Goal: Task Accomplishment & Management: Manage account settings

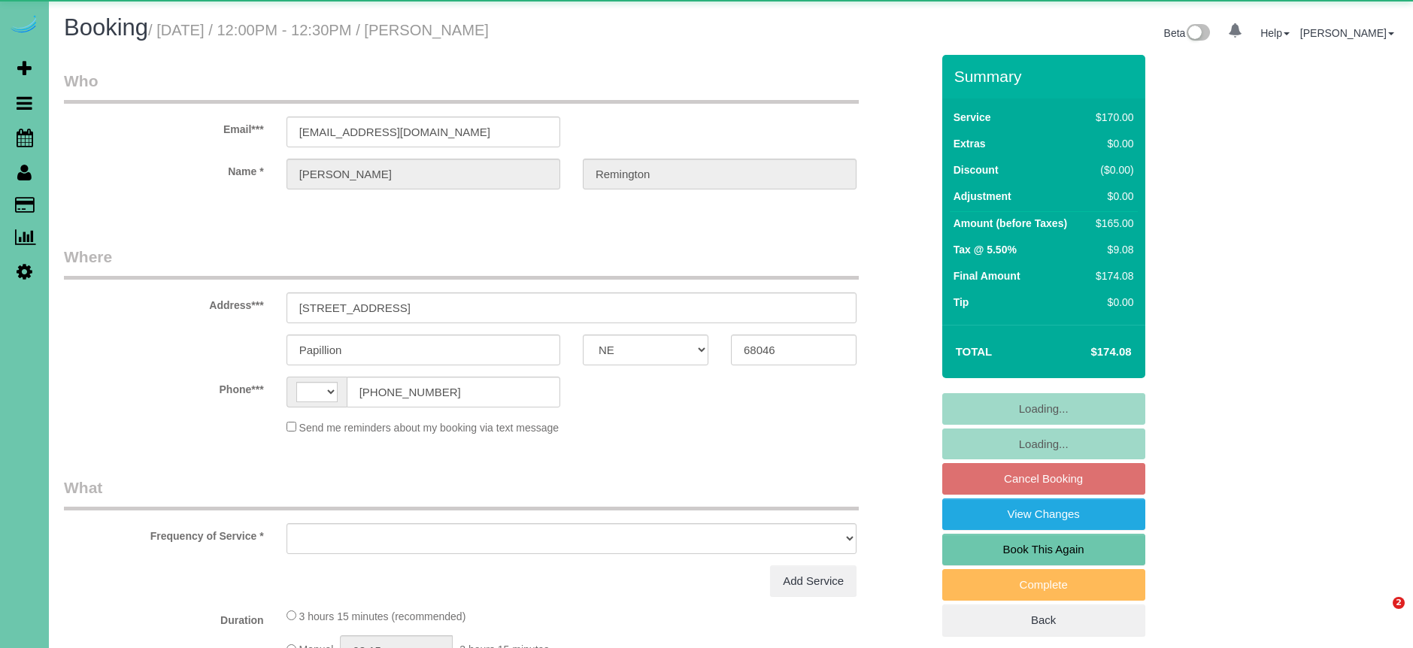
select select "NE"
select select "string:US"
select select "object:635"
select select "string:fspay-afff9d31-b27a-4a40-ab57-3d59b467015a"
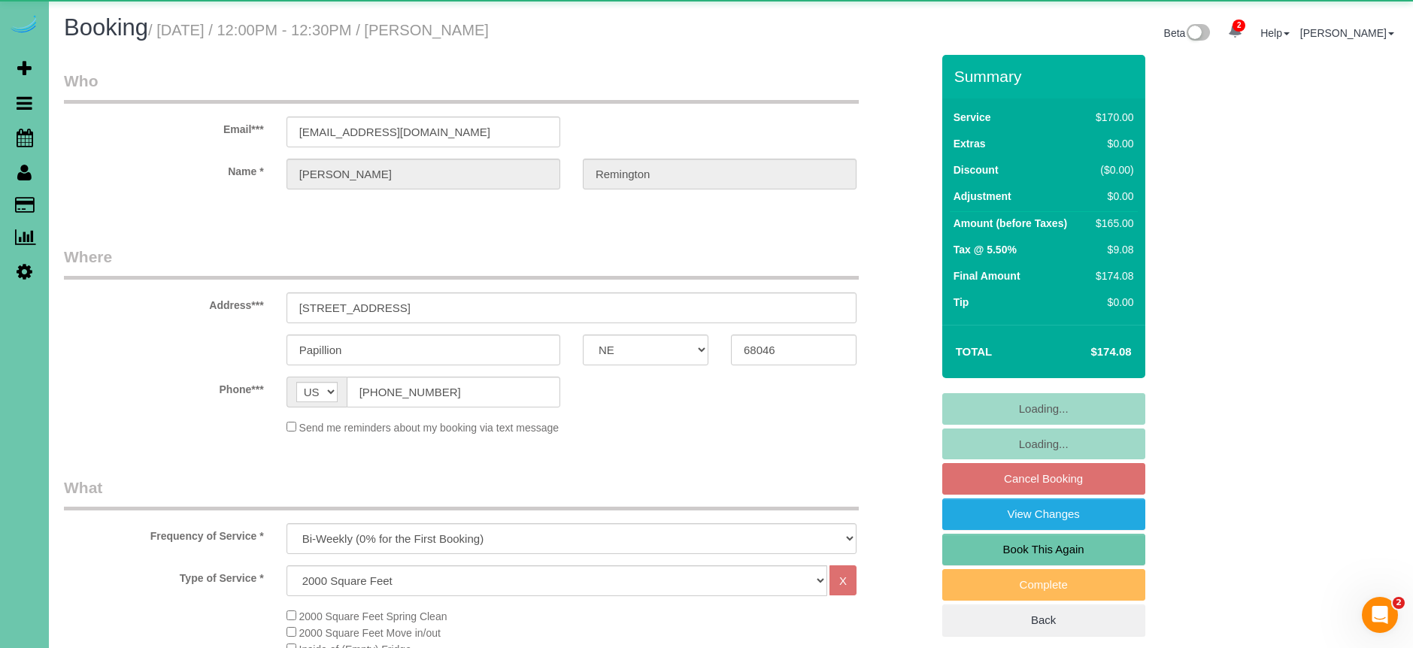
select select "object:866"
select select "number:34"
select select "number:41"
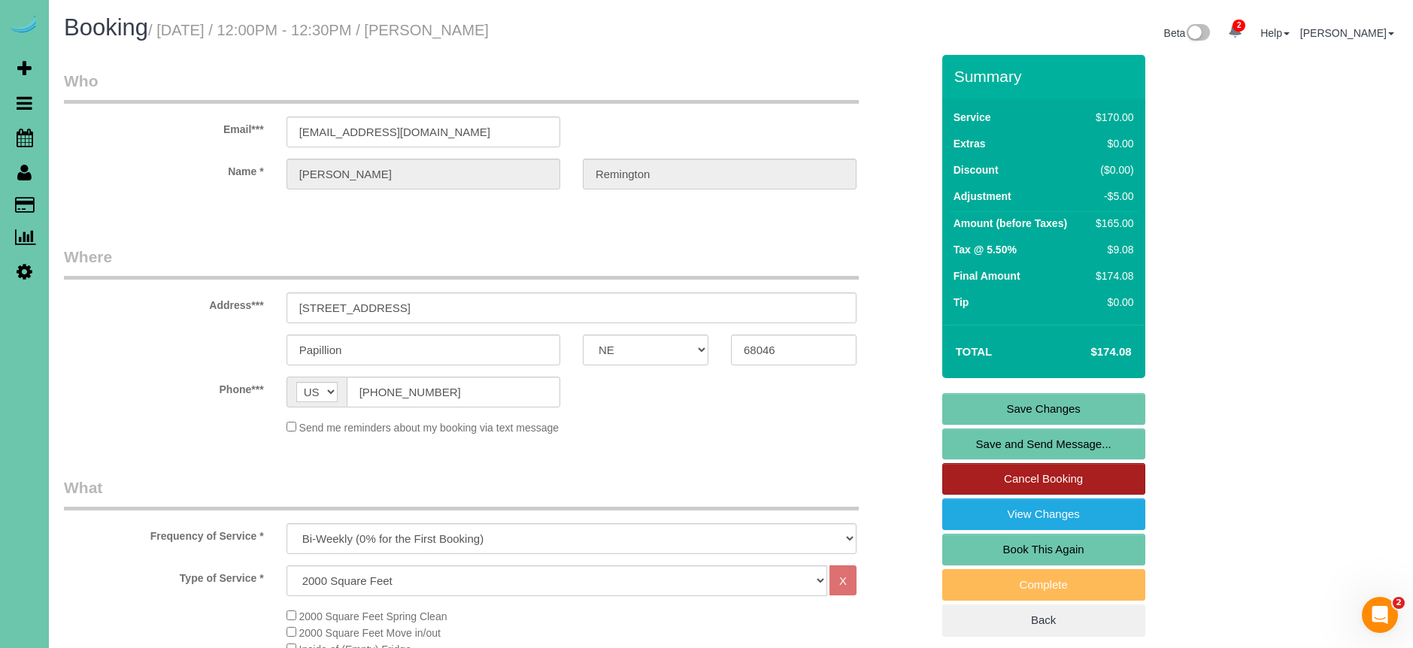
click at [1043, 480] on link "Cancel Booking" at bounding box center [1043, 479] width 203 height 32
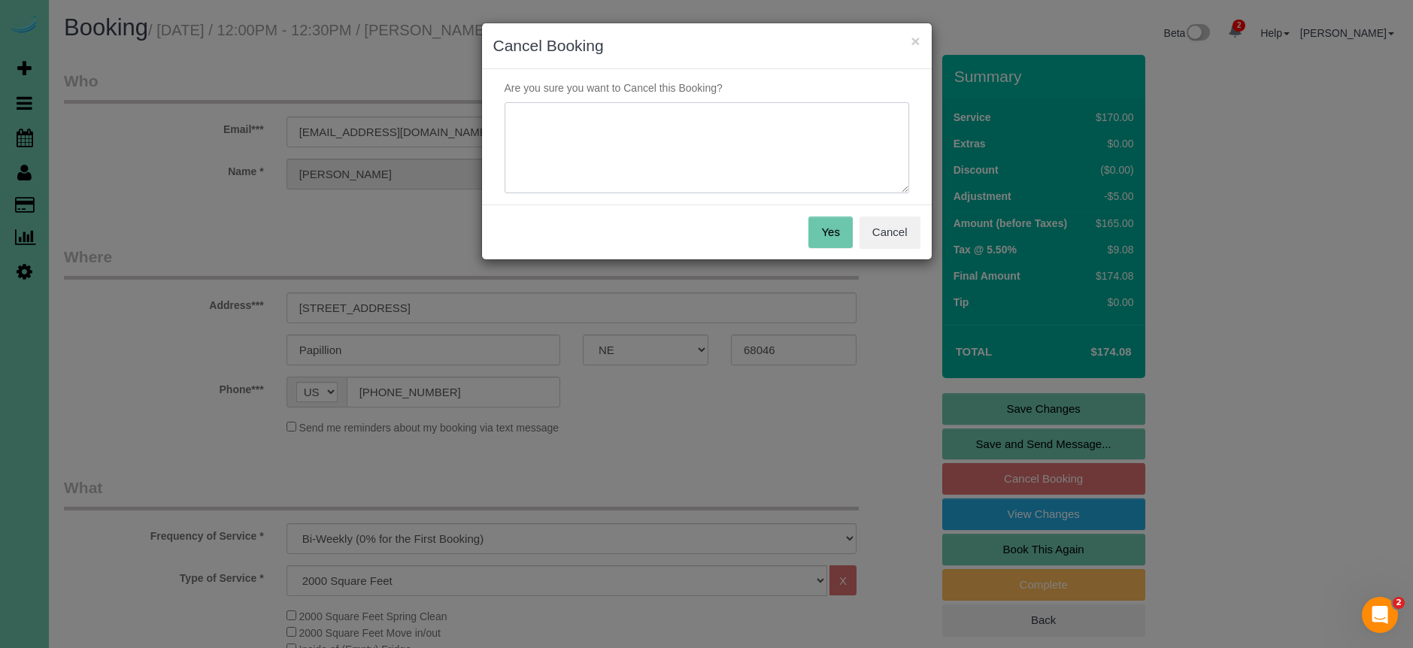
click at [669, 144] on textarea at bounding box center [706, 148] width 404 height 92
type textarea "out of town - texted in"
click at [819, 220] on button "Yes" at bounding box center [830, 233] width 44 height 32
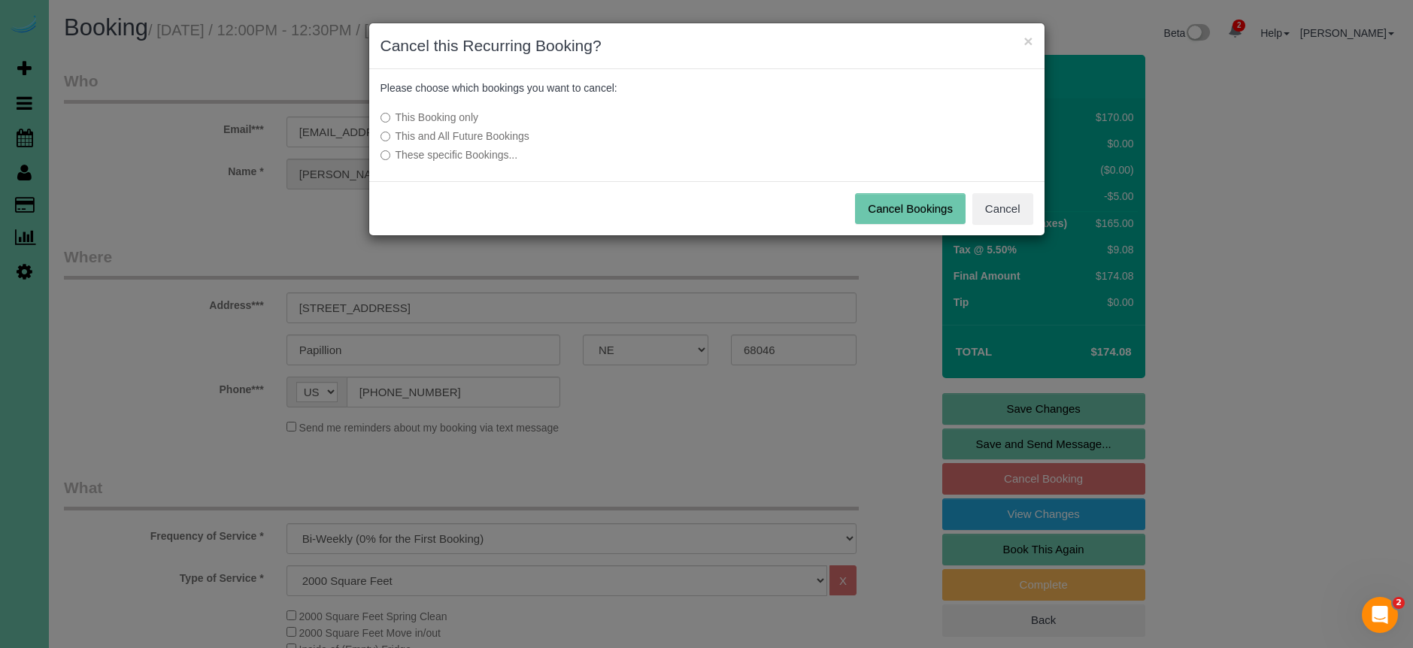
click at [917, 204] on button "Cancel Bookings" at bounding box center [910, 209] width 111 height 32
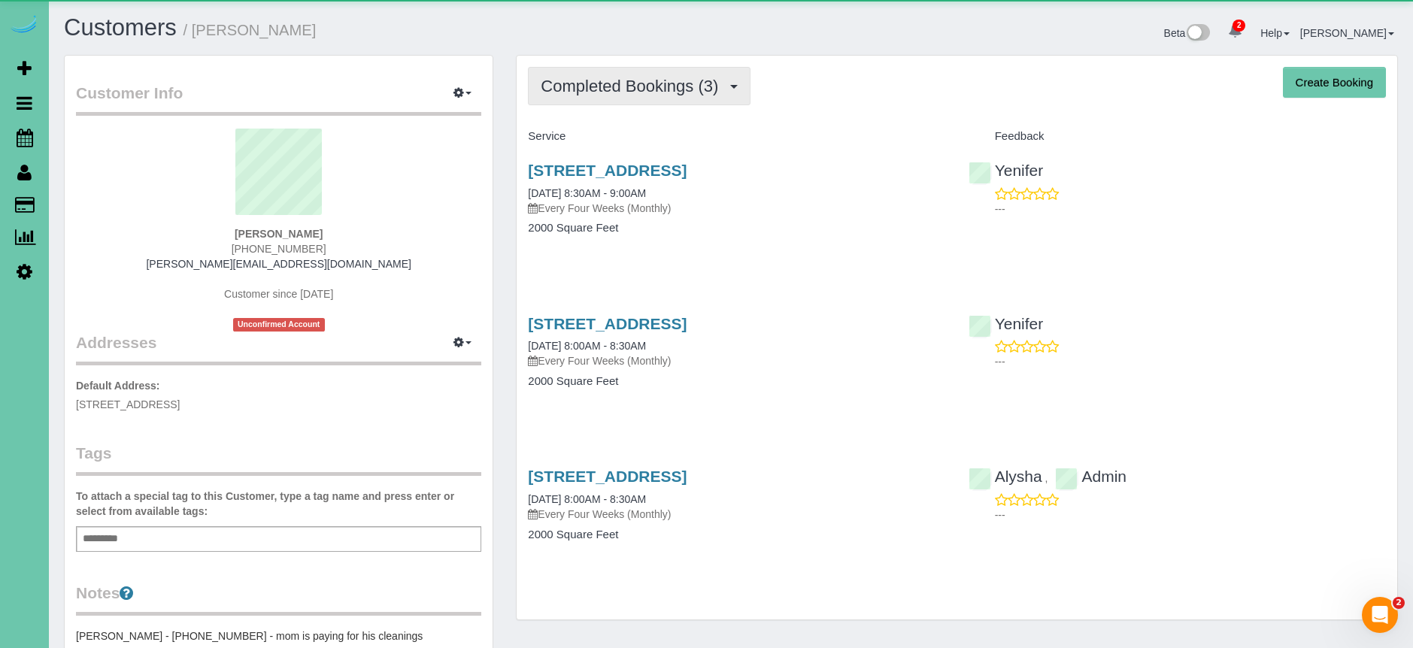
click at [592, 89] on span "Completed Bookings (3)" at bounding box center [633, 86] width 185 height 19
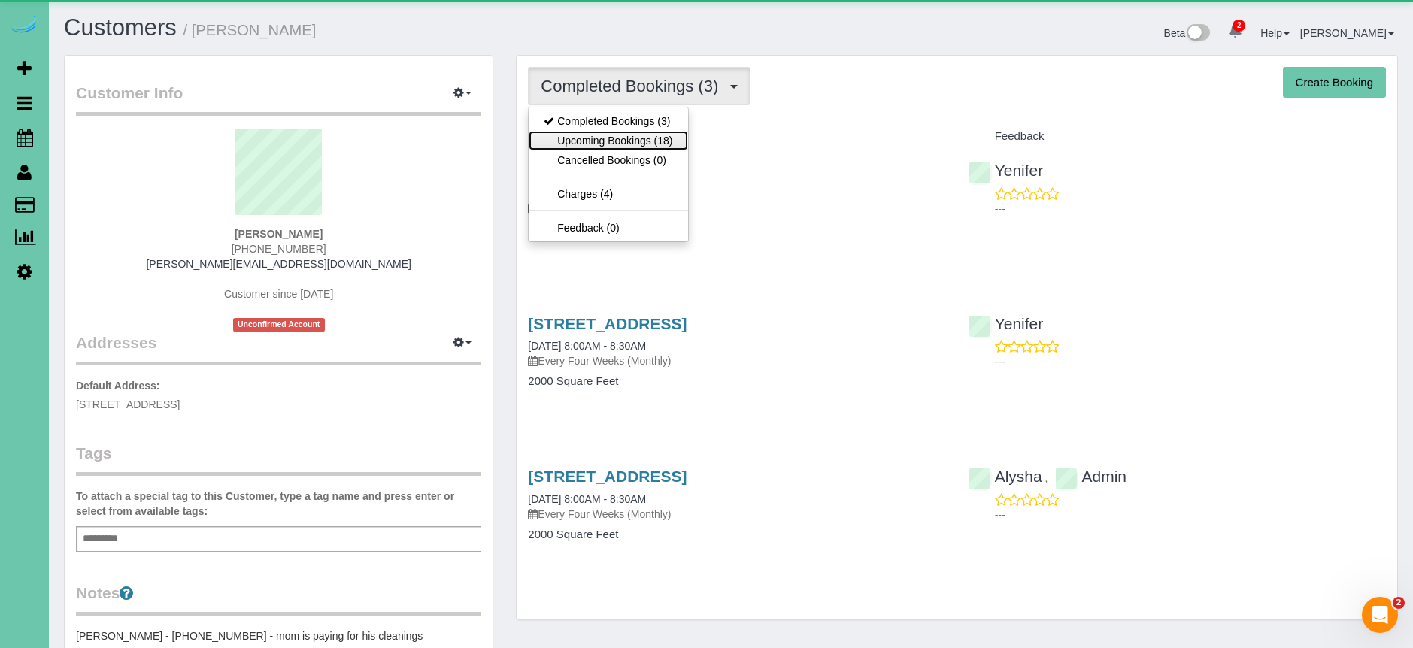
click at [613, 138] on link "Upcoming Bookings (18)" at bounding box center [608, 141] width 159 height 20
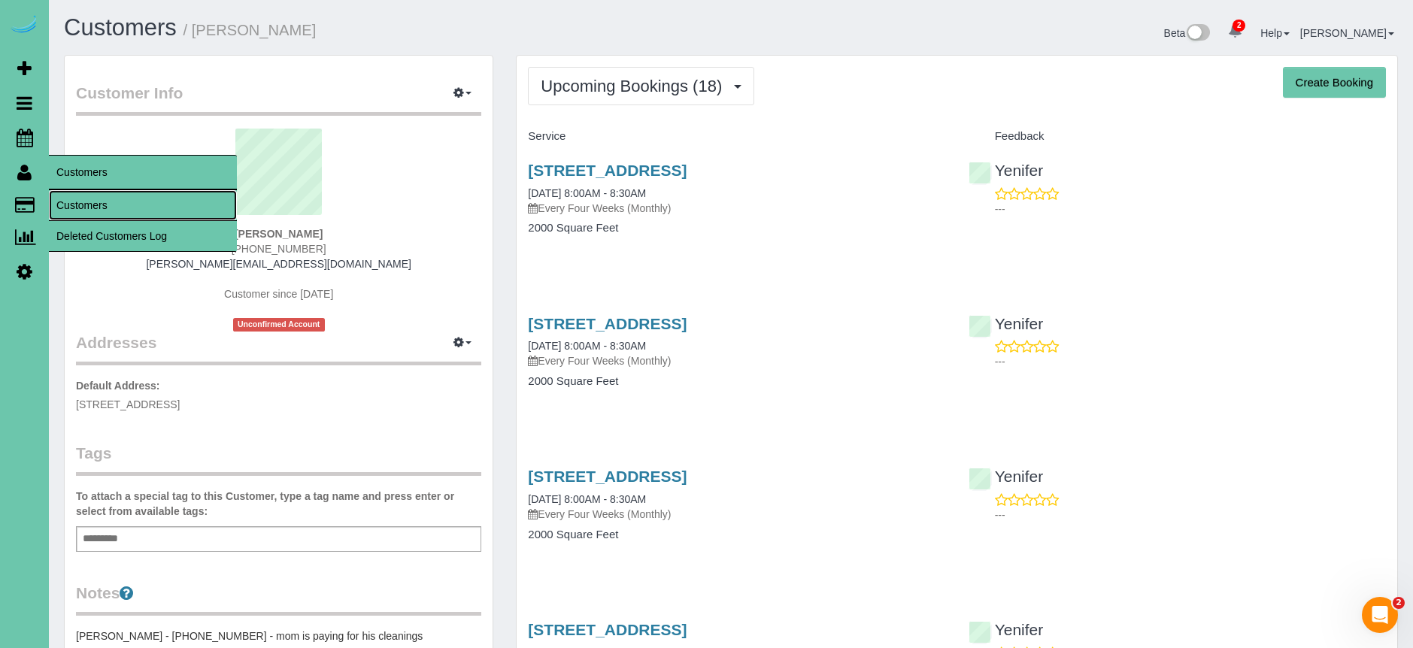
click at [105, 211] on link "Customers" at bounding box center [143, 205] width 188 height 30
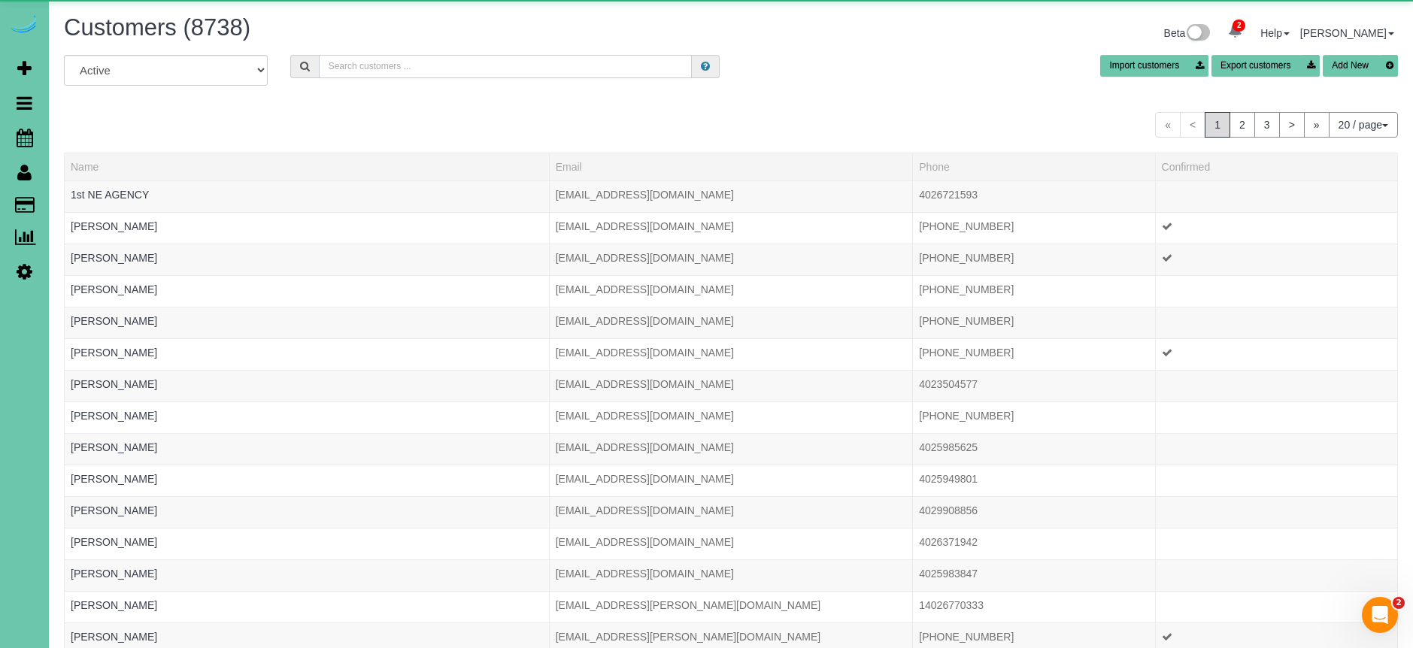
click at [363, 65] on input "text" at bounding box center [505, 66] width 373 height 23
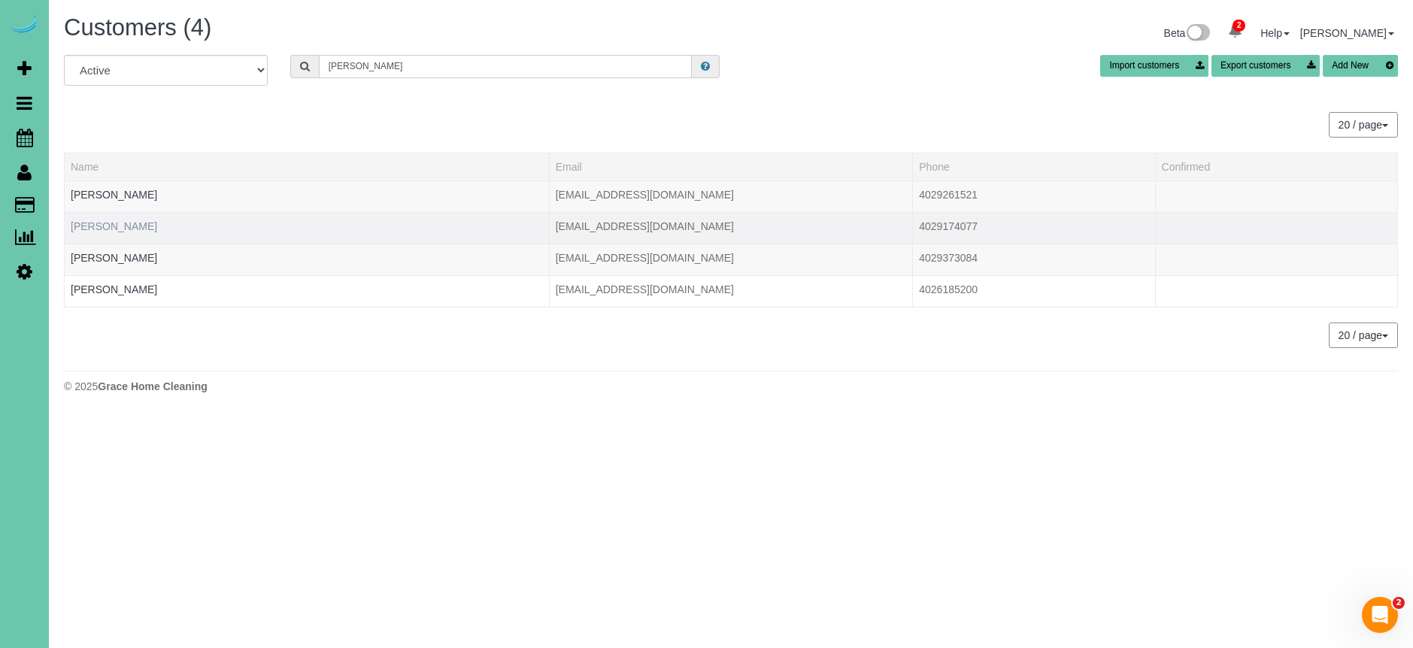
type input "bobby"
click at [115, 231] on link "Bobbyrose Widman" at bounding box center [114, 226] width 86 height 12
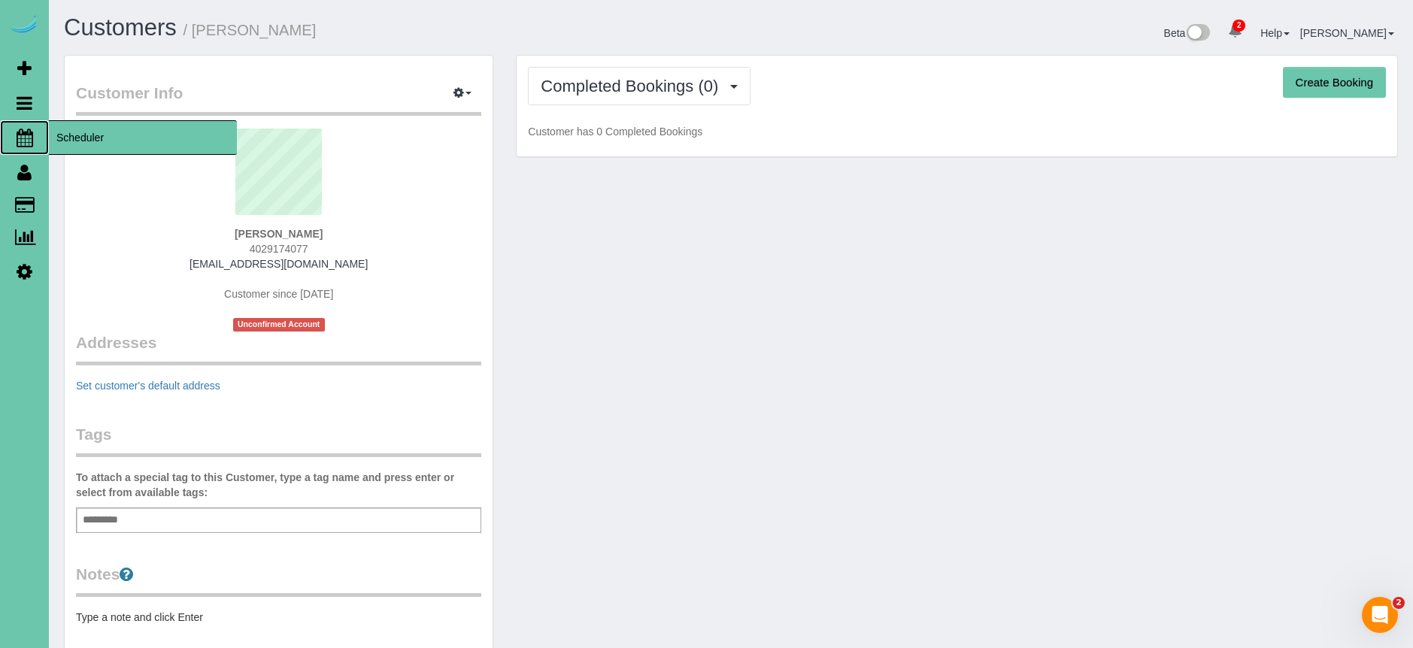
click at [91, 135] on span "Scheduler" at bounding box center [143, 137] width 188 height 35
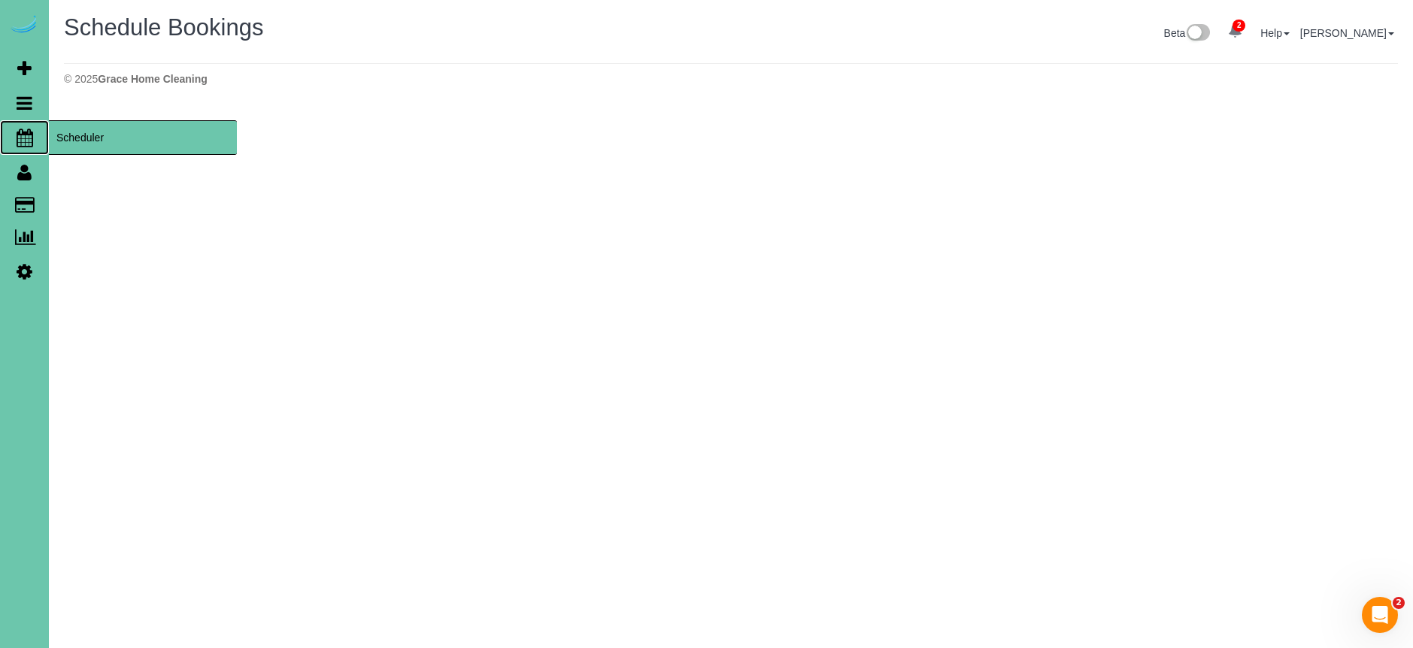
drag, startPoint x: 125, startPoint y: 135, endPoint x: 116, endPoint y: 135, distance: 9.0
click at [125, 135] on span "Scheduler" at bounding box center [143, 137] width 188 height 35
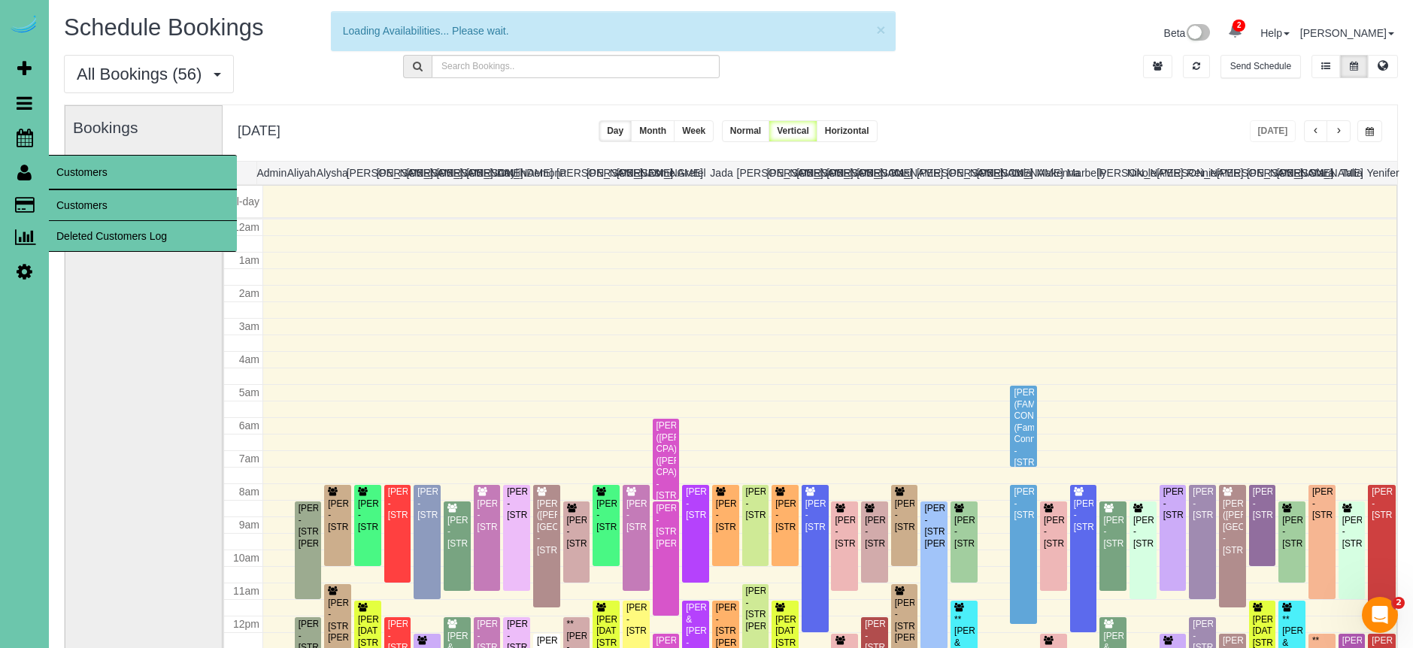
scroll to position [199, 0]
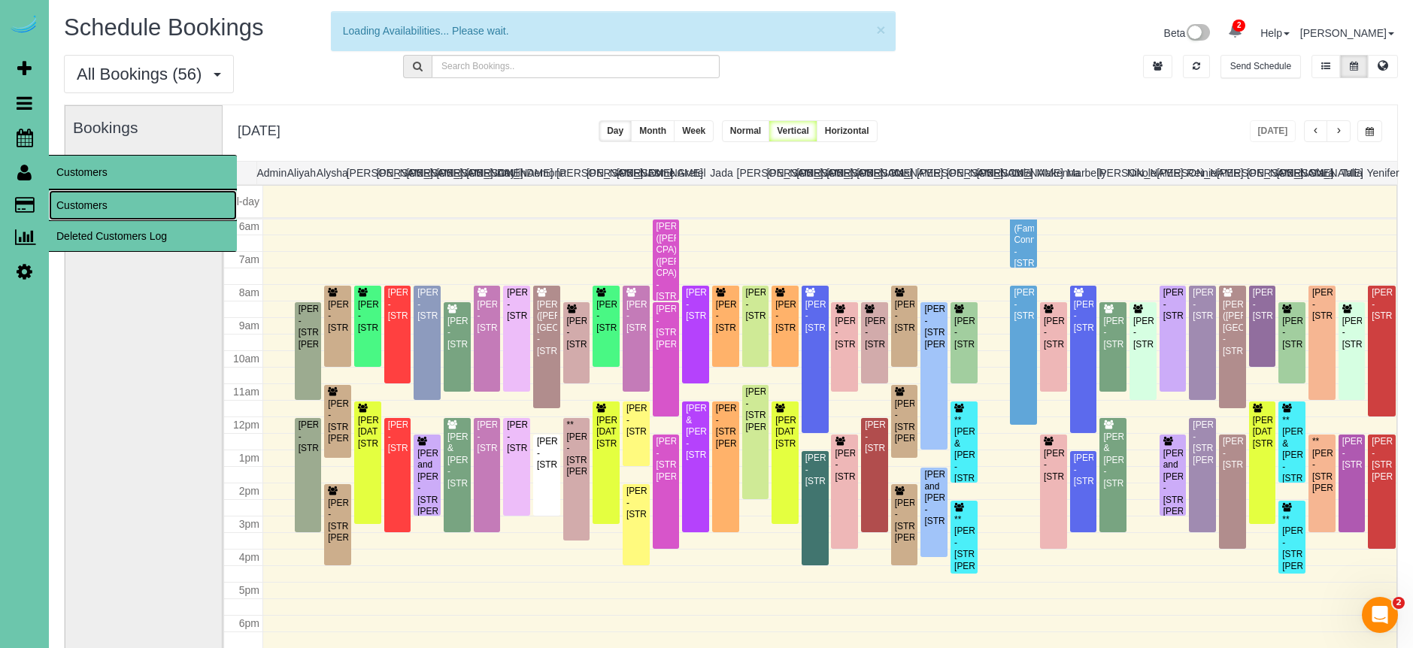
click at [87, 206] on link "Customers" at bounding box center [143, 205] width 188 height 30
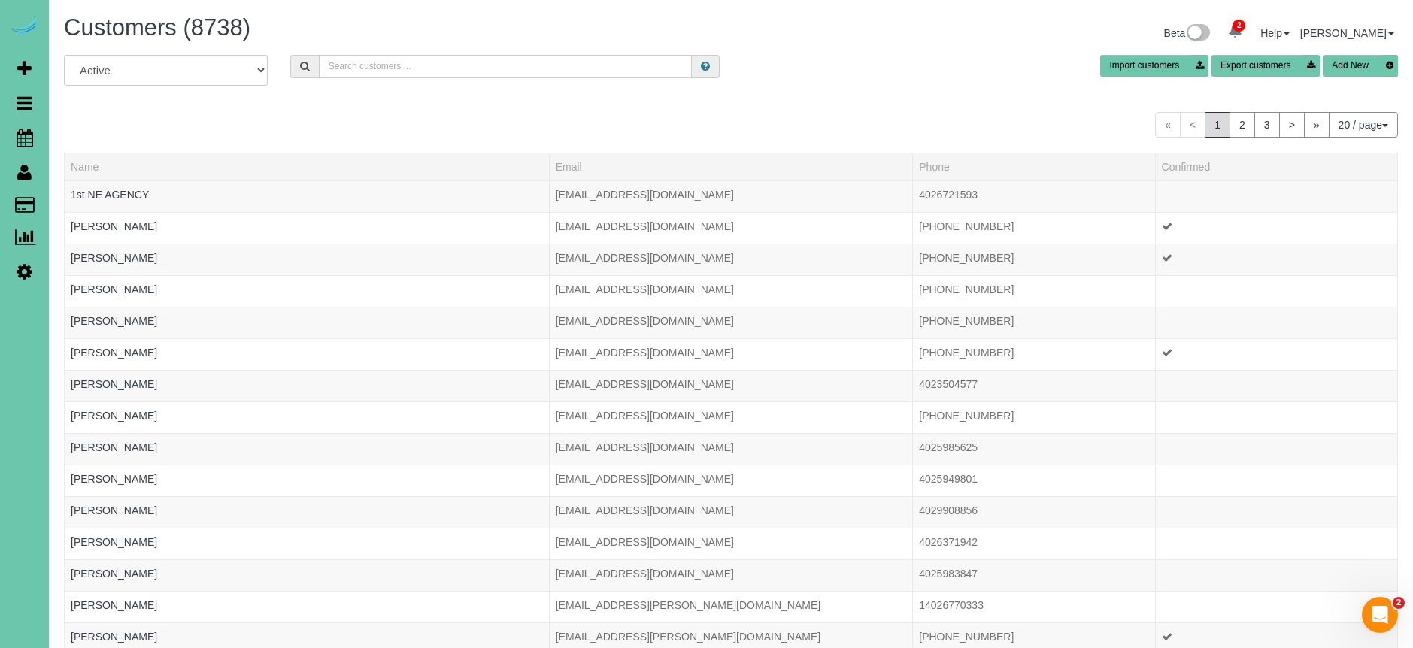
click at [377, 57] on input "text" at bounding box center [505, 66] width 373 height 23
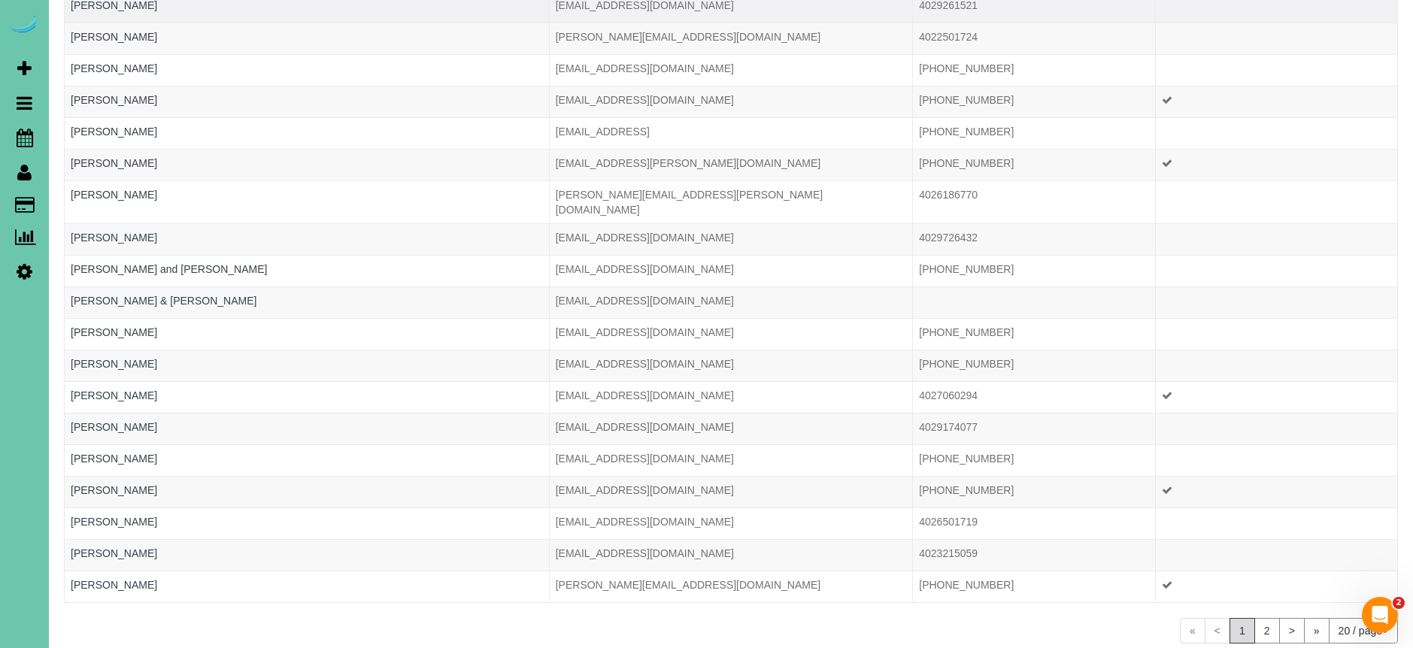
scroll to position [244, 0]
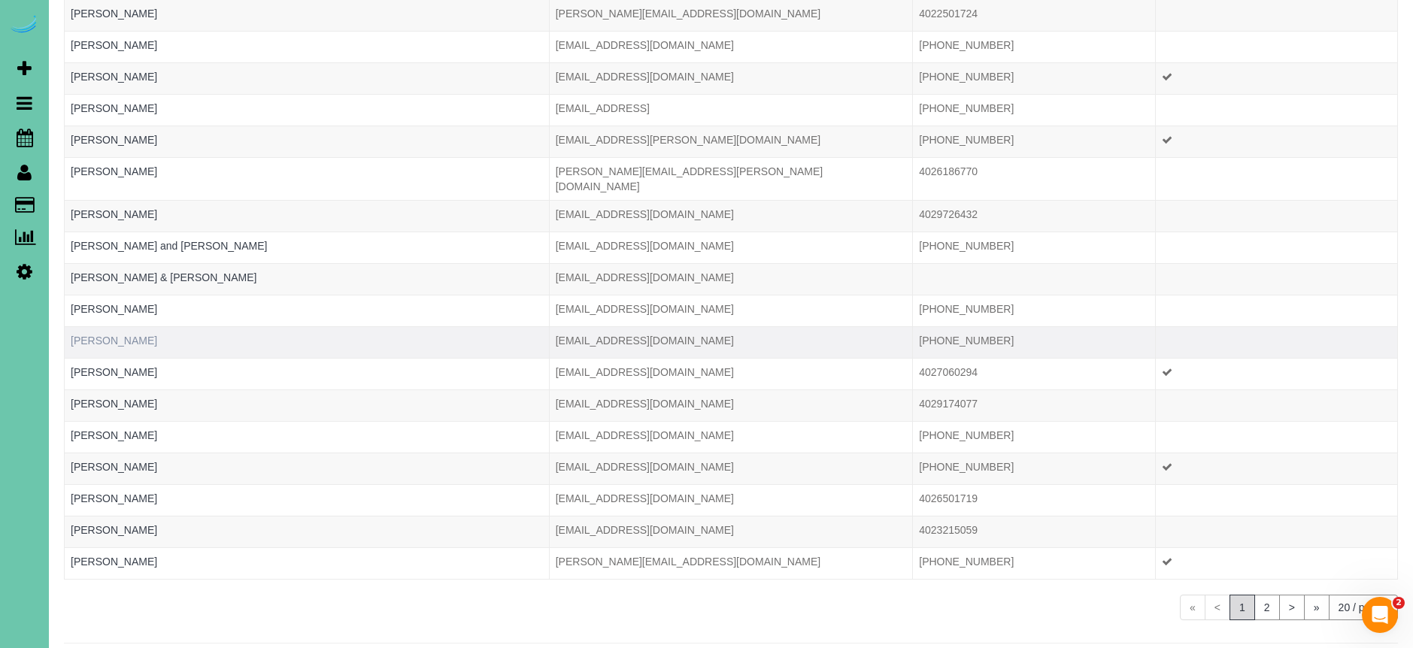
type input "bob"
click at [117, 335] on link "Bobbie Allgood" at bounding box center [114, 341] width 86 height 12
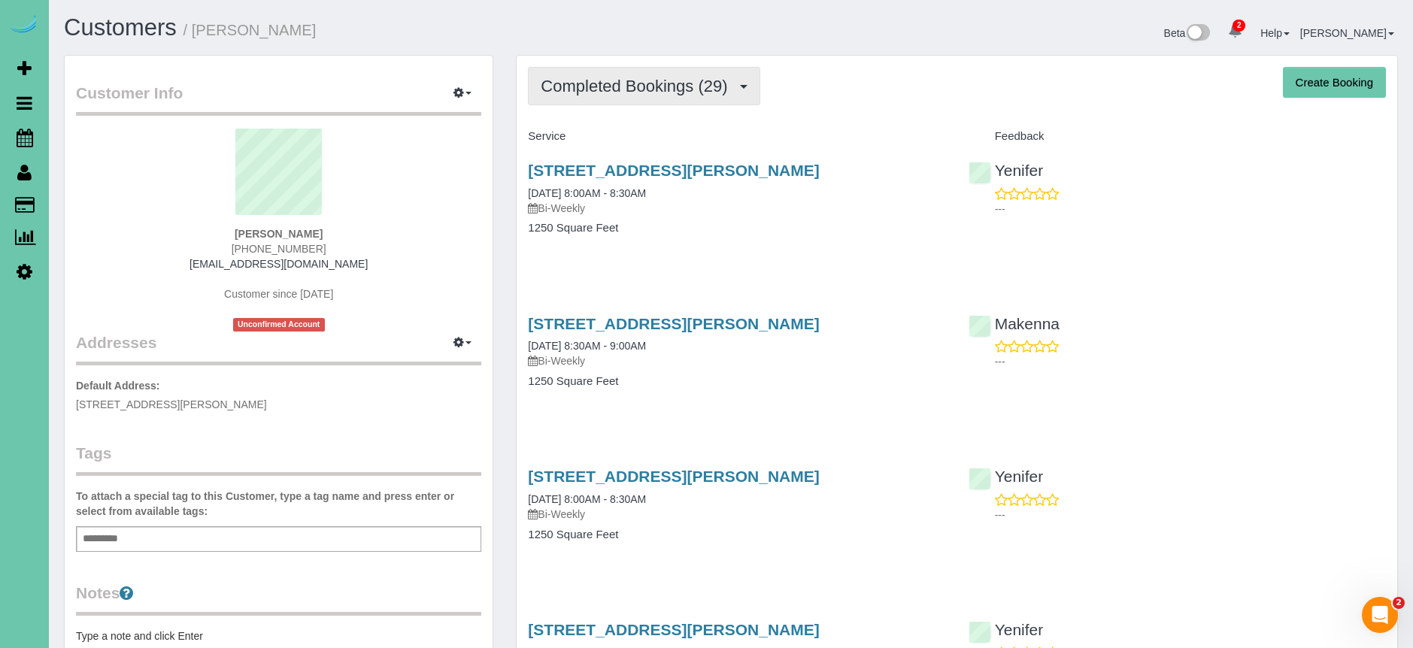
click at [692, 86] on span "Completed Bookings (29)" at bounding box center [638, 86] width 194 height 19
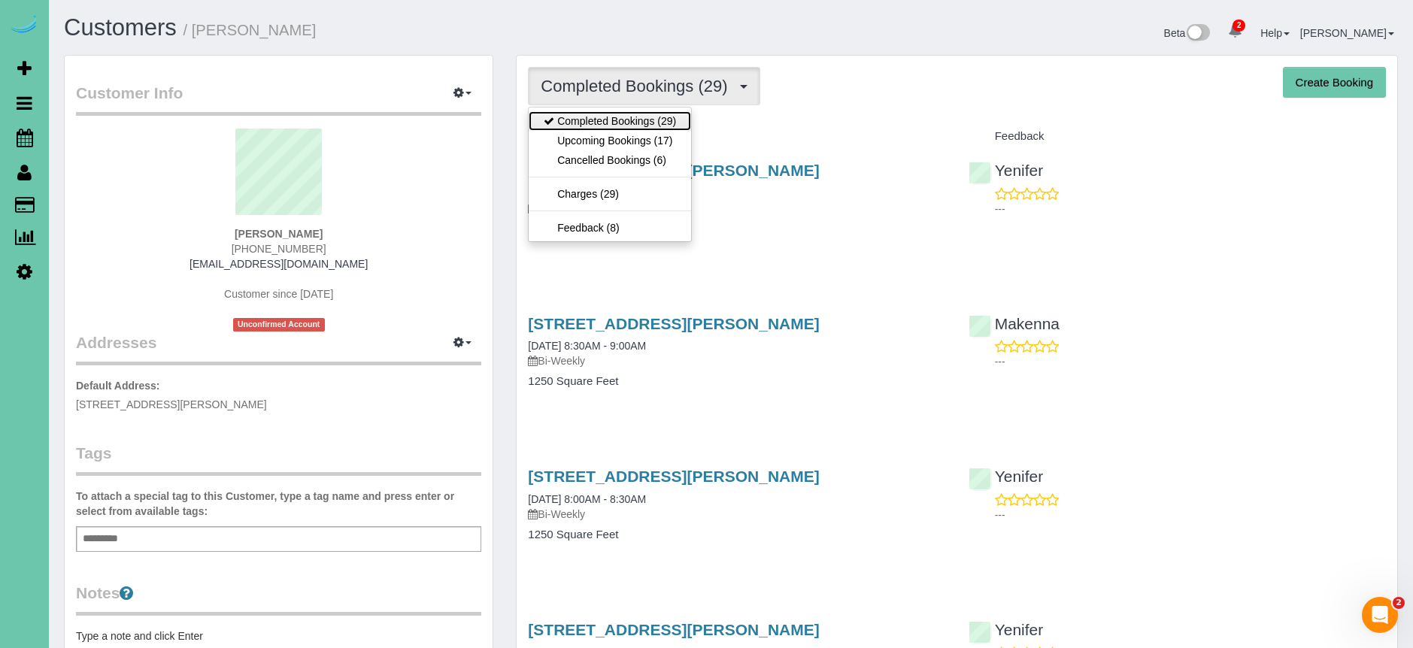
click at [649, 129] on link "Completed Bookings (29)" at bounding box center [610, 121] width 162 height 20
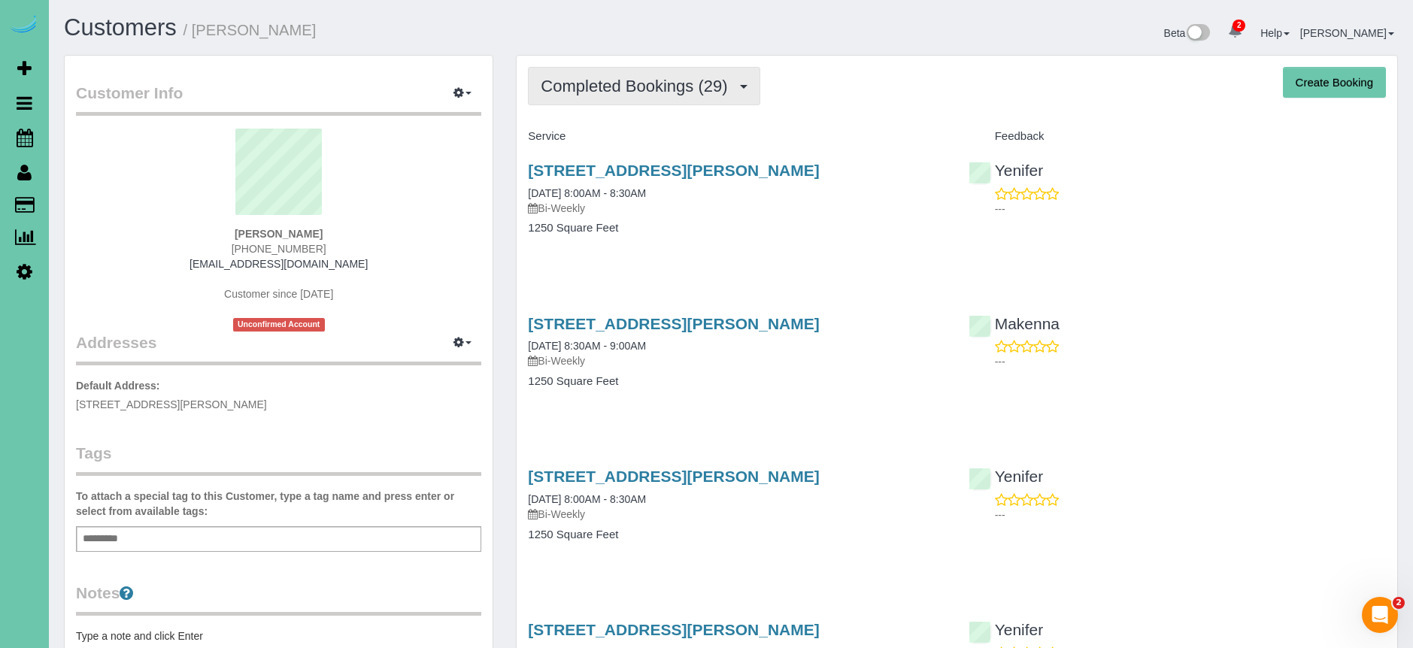
click at [635, 90] on span "Completed Bookings (29)" at bounding box center [638, 86] width 194 height 19
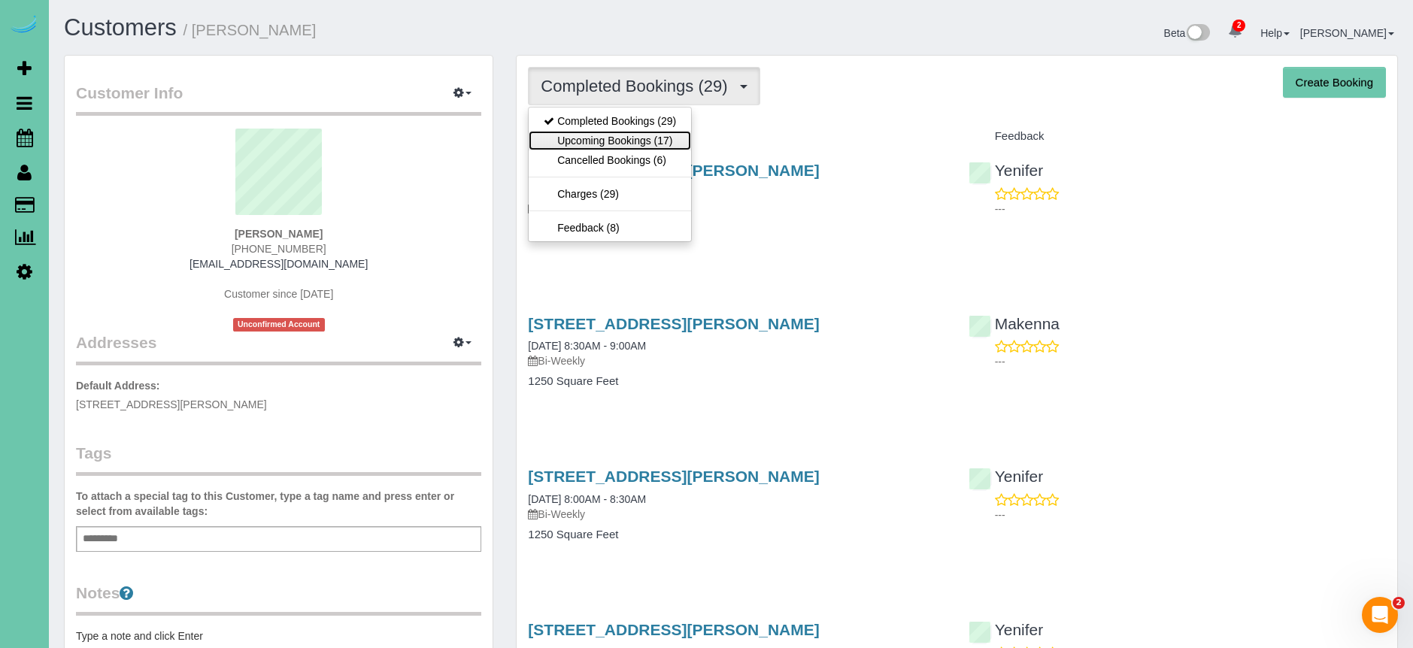
click at [636, 138] on link "Upcoming Bookings (17)" at bounding box center [610, 141] width 162 height 20
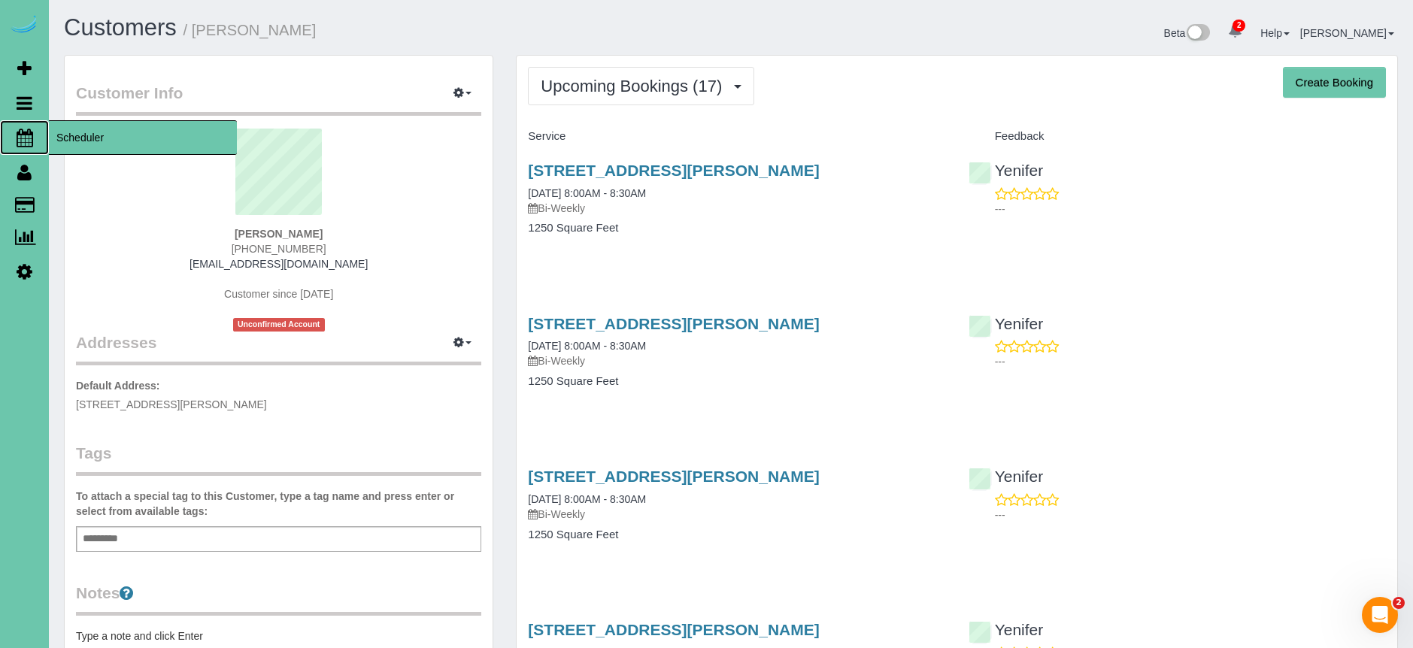
click at [102, 143] on span "Scheduler" at bounding box center [143, 137] width 188 height 35
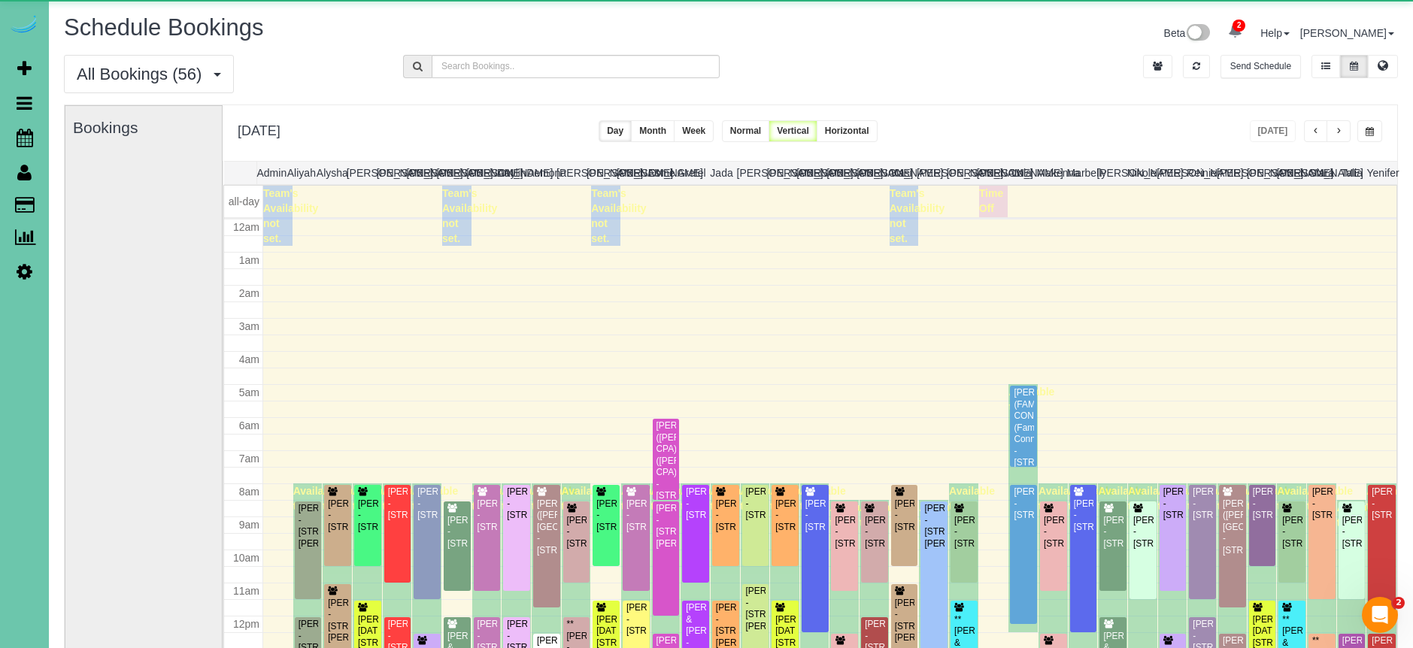
scroll to position [199, 0]
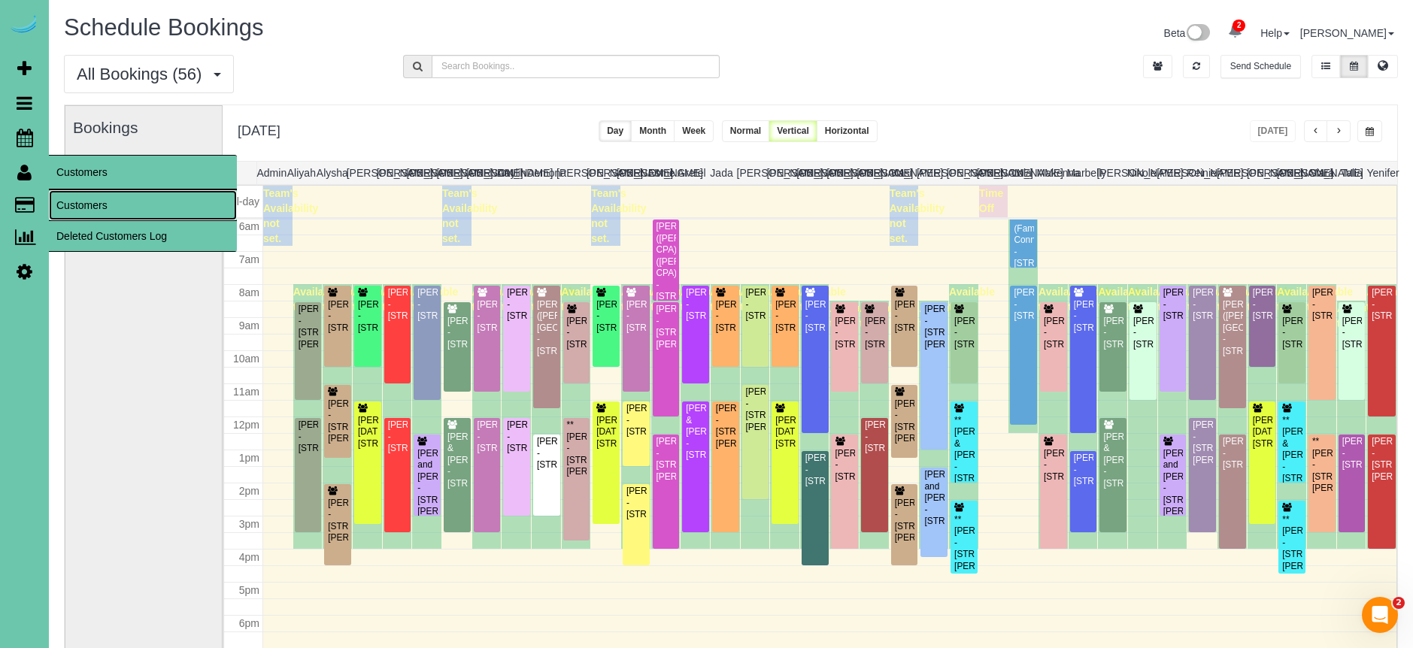
click at [89, 199] on link "Customers" at bounding box center [143, 205] width 188 height 30
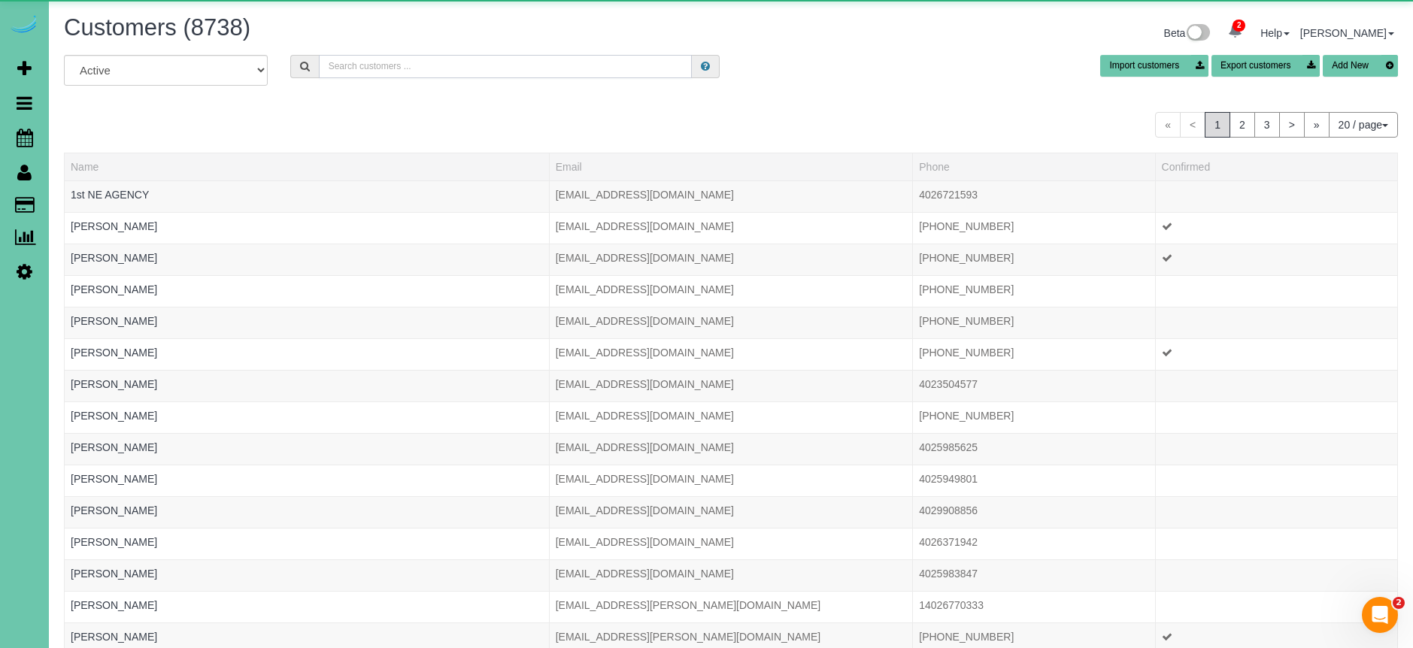
click at [411, 64] on input "text" at bounding box center [505, 66] width 373 height 23
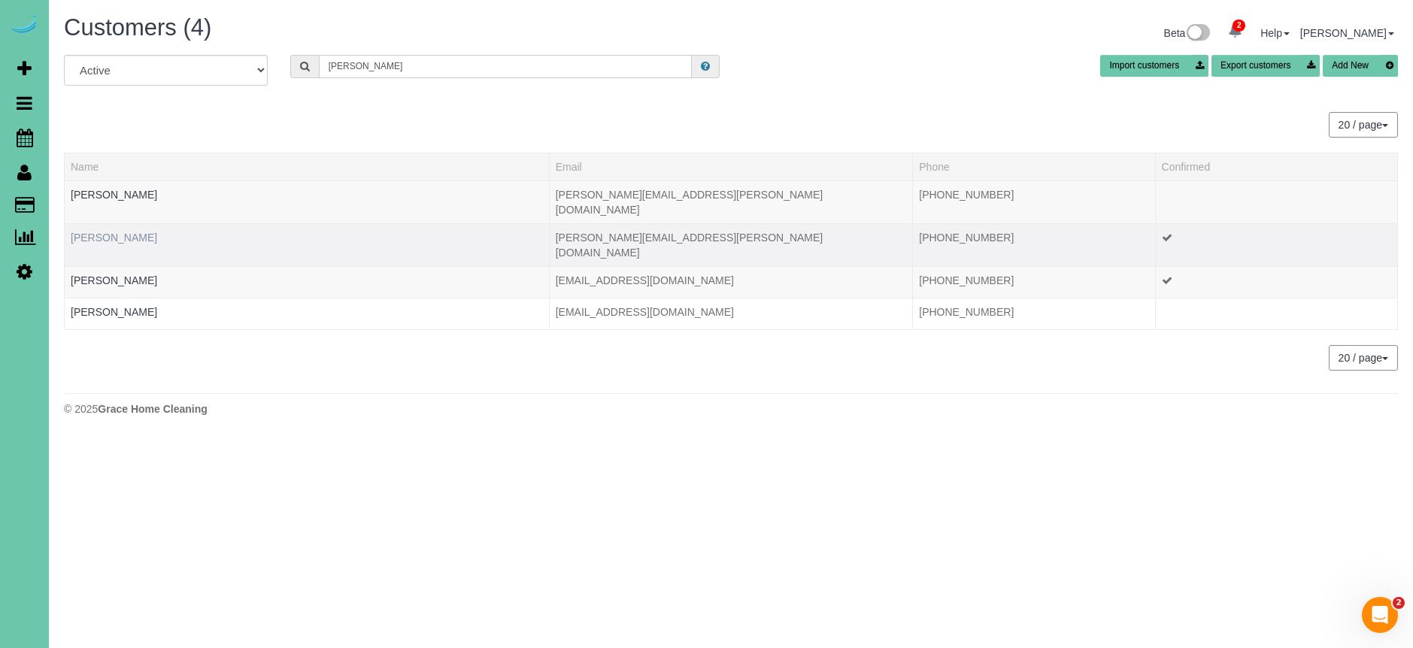
type input "jara"
click at [157, 232] on link "Jara Sturdivant-Wilson" at bounding box center [114, 238] width 86 height 12
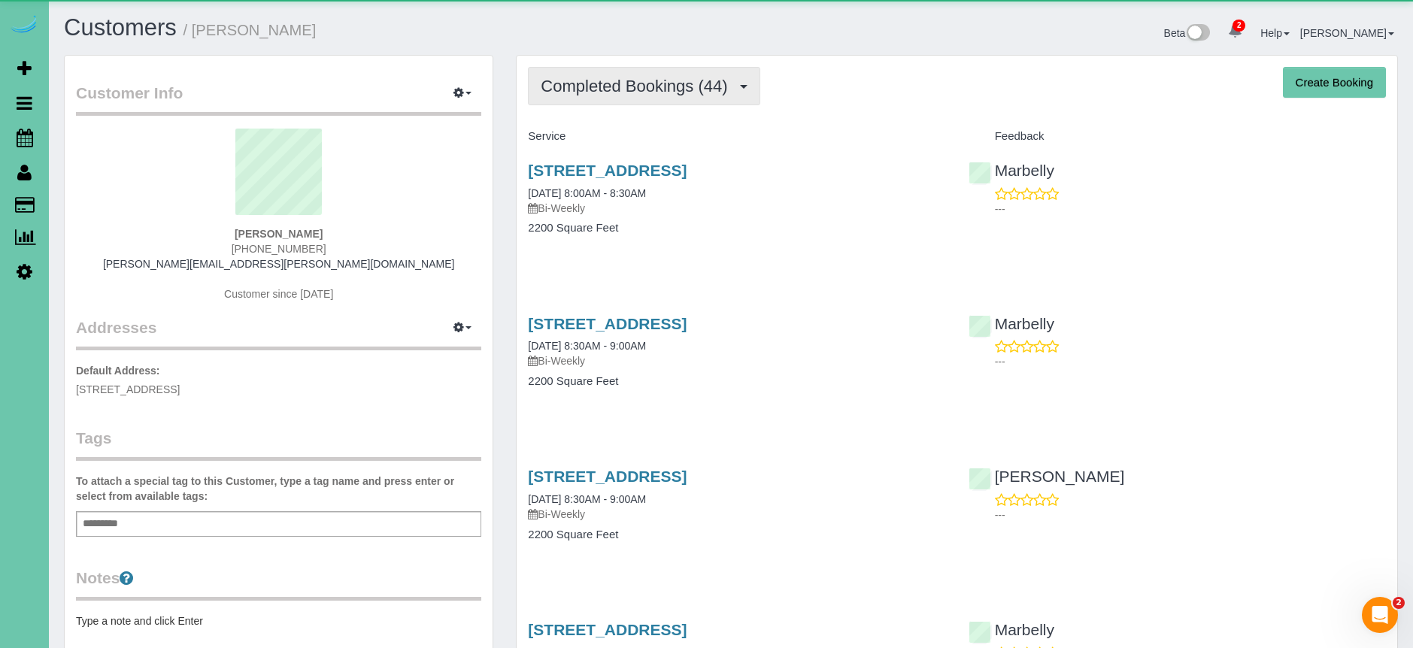
click at [593, 98] on button "Completed Bookings (44)" at bounding box center [644, 86] width 232 height 38
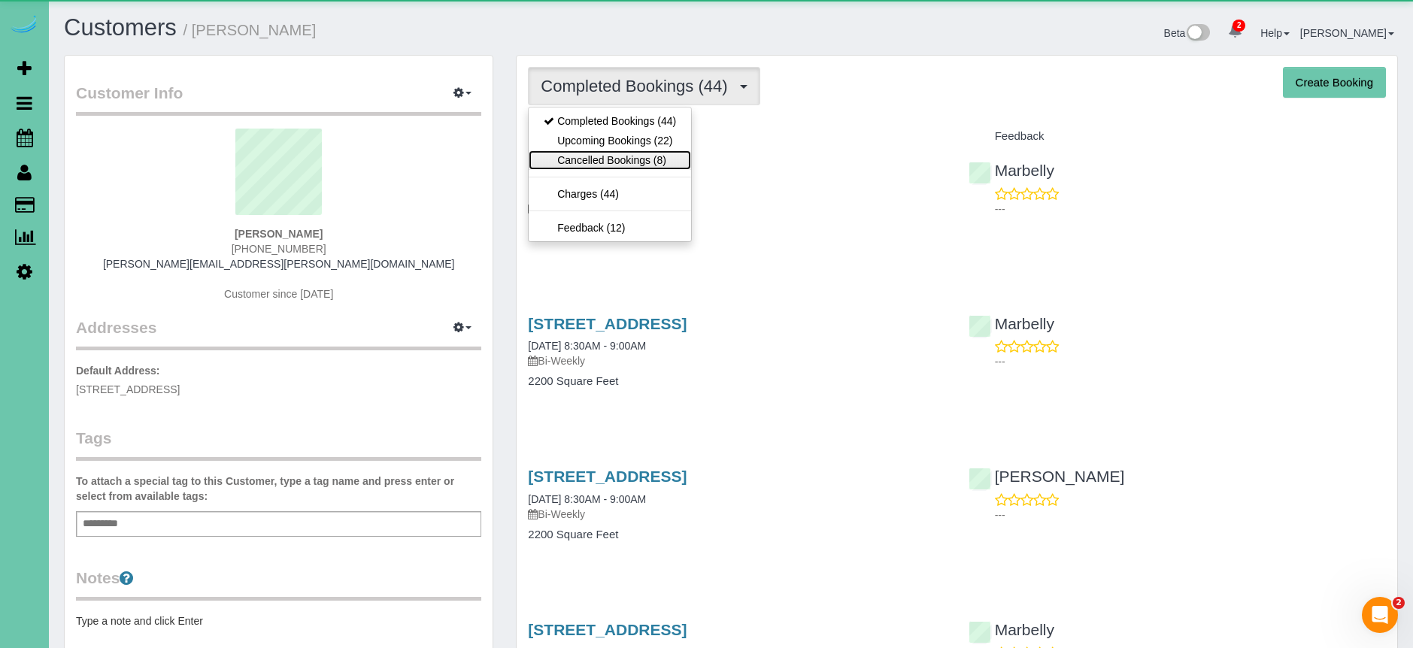
click at [624, 153] on link "Cancelled Bookings (8)" at bounding box center [610, 160] width 162 height 20
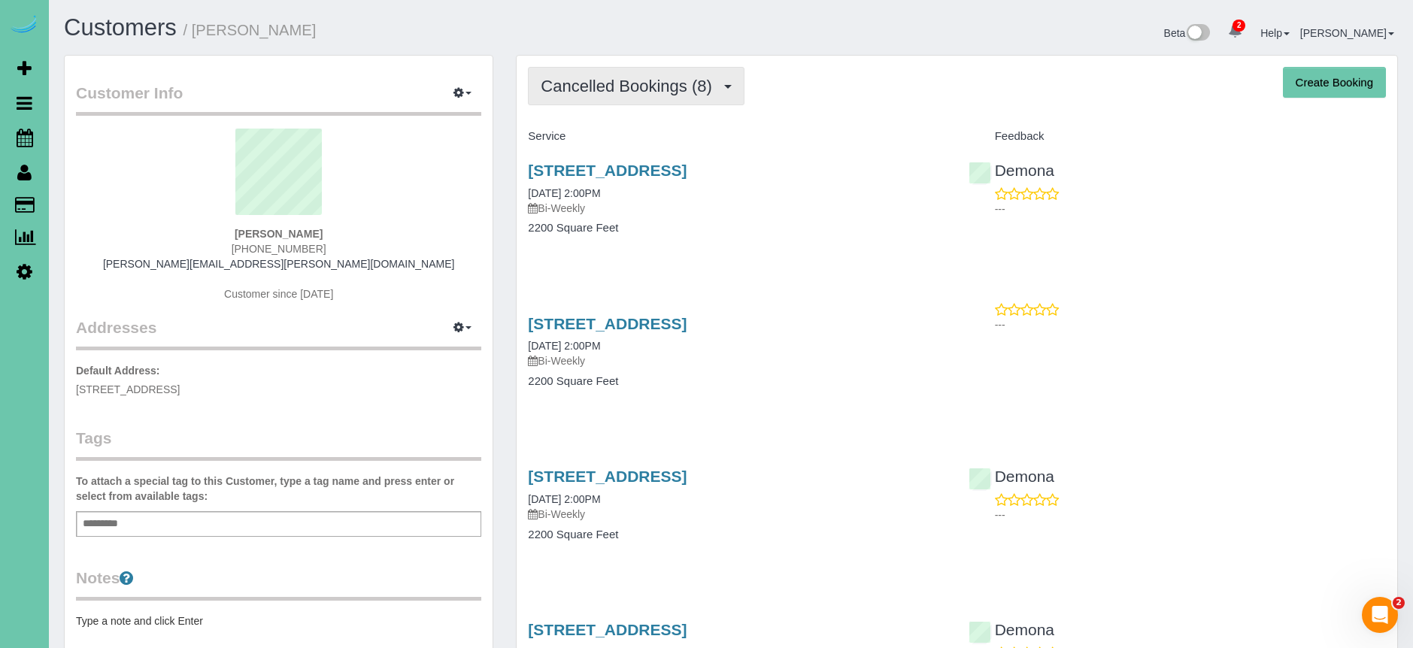
click at [619, 83] on span "Cancelled Bookings (8)" at bounding box center [630, 86] width 178 height 19
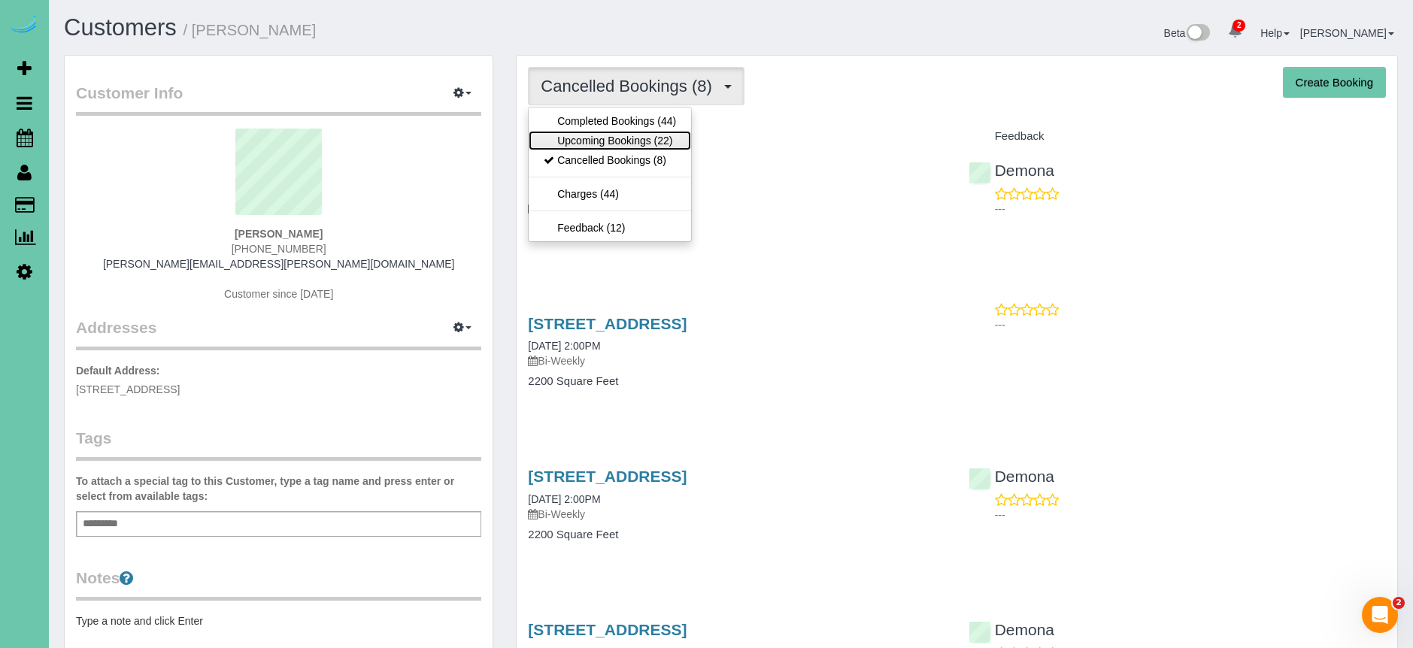
click at [622, 141] on link "Upcoming Bookings (22)" at bounding box center [610, 141] width 162 height 20
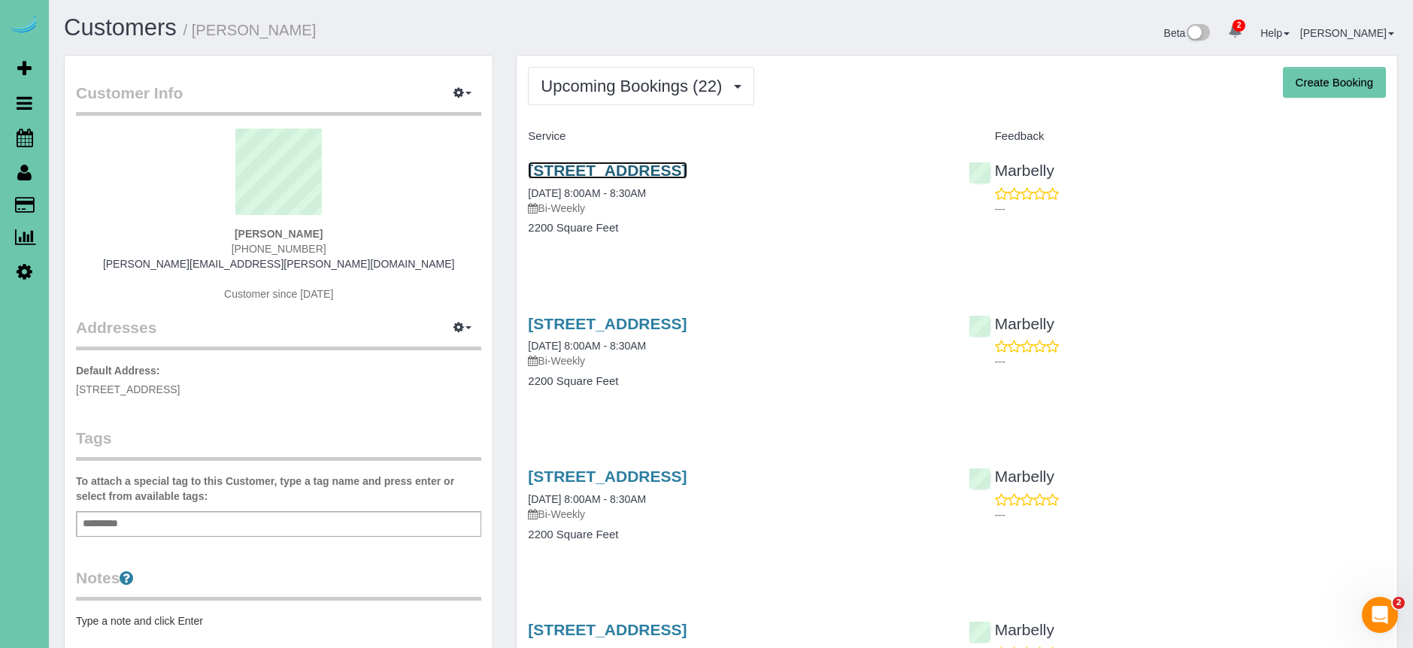
click at [667, 168] on link "431 N 61st Street, Omaha, NE 68132" at bounding box center [607, 170] width 159 height 17
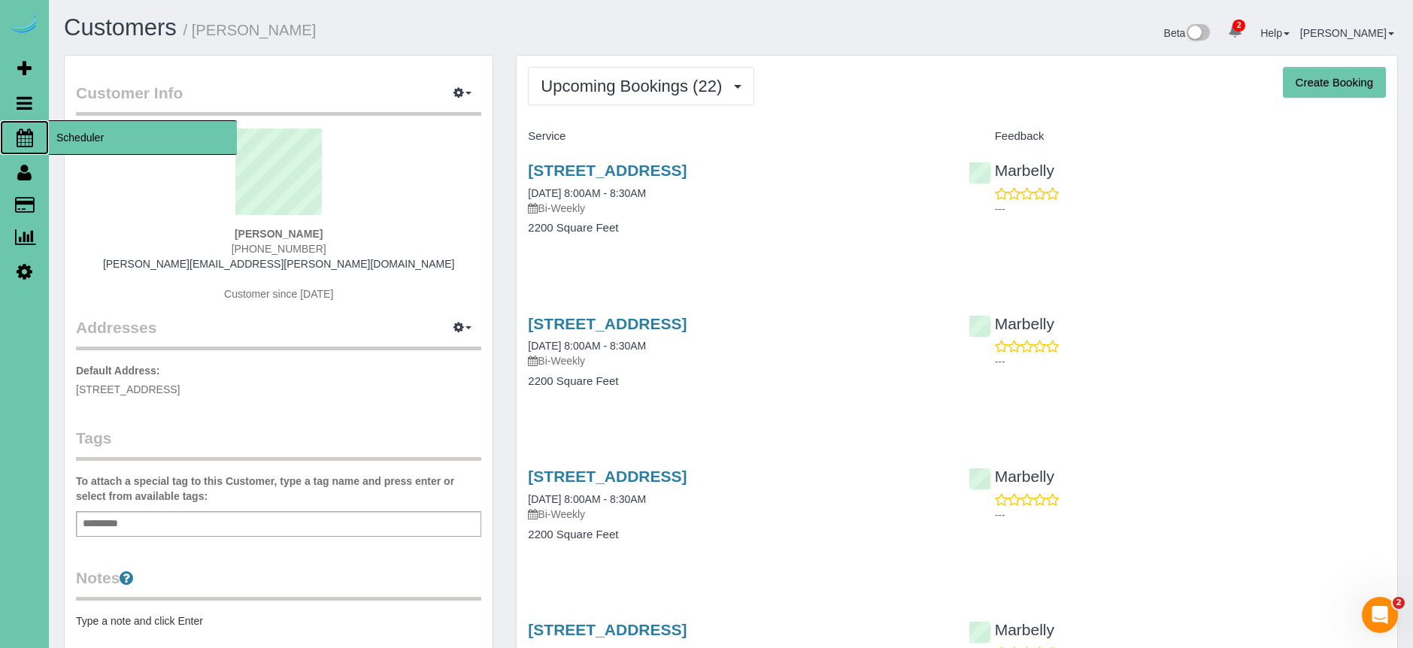
click at [87, 141] on span "Scheduler" at bounding box center [143, 137] width 188 height 35
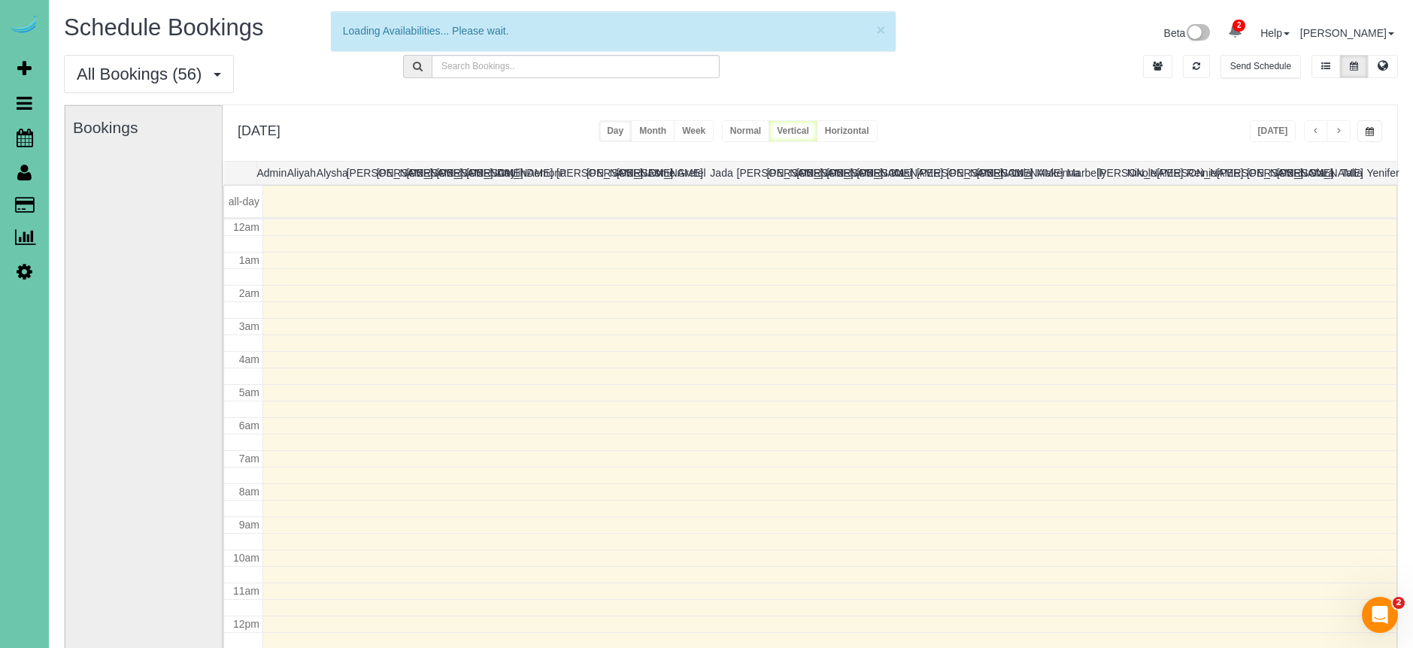
scroll to position [199, 0]
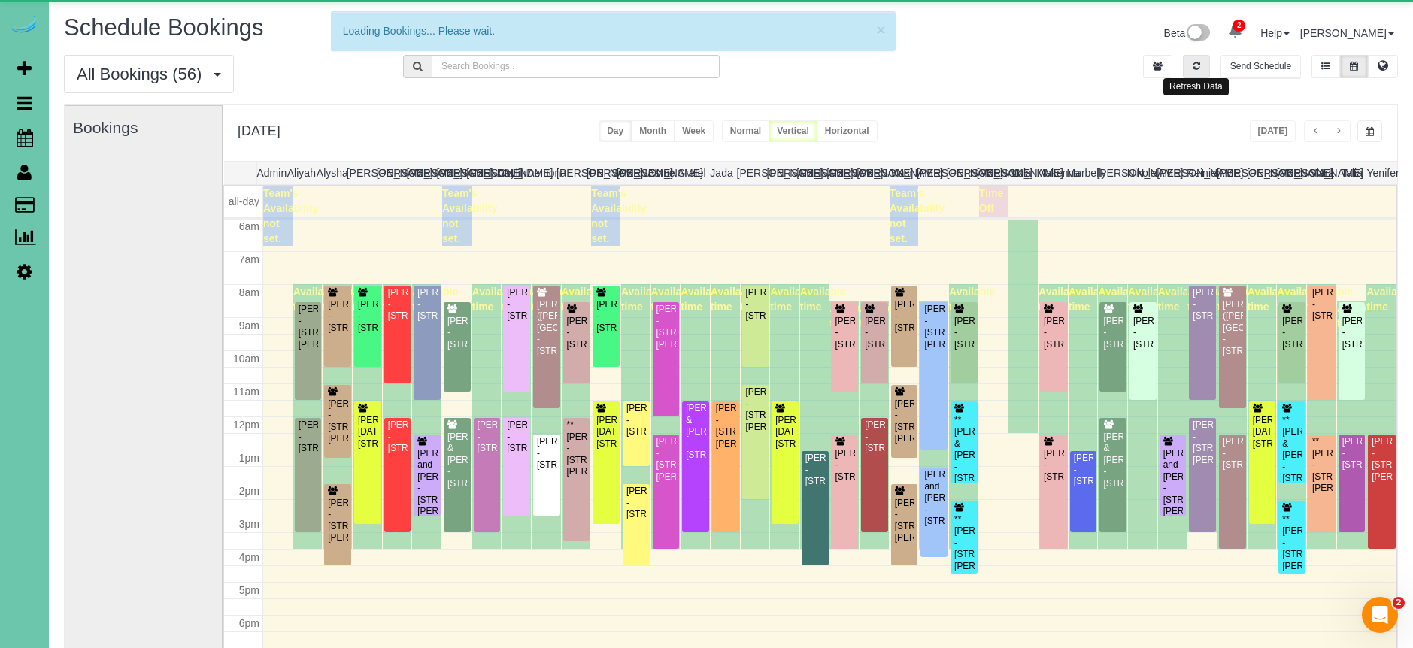
drag, startPoint x: 1200, startPoint y: 72, endPoint x: 1289, endPoint y: 142, distance: 113.0
click at [1201, 72] on button "button" at bounding box center [1196, 66] width 27 height 23
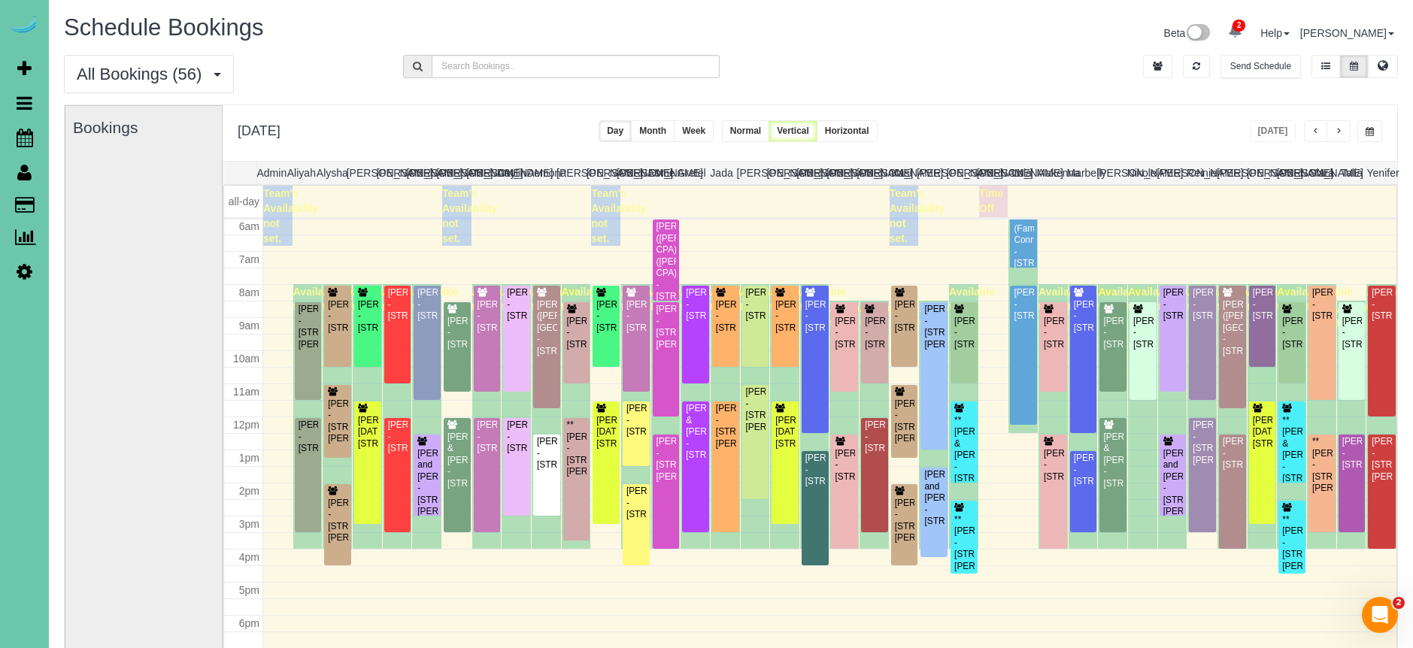
click at [1370, 138] on button "button" at bounding box center [1369, 131] width 25 height 22
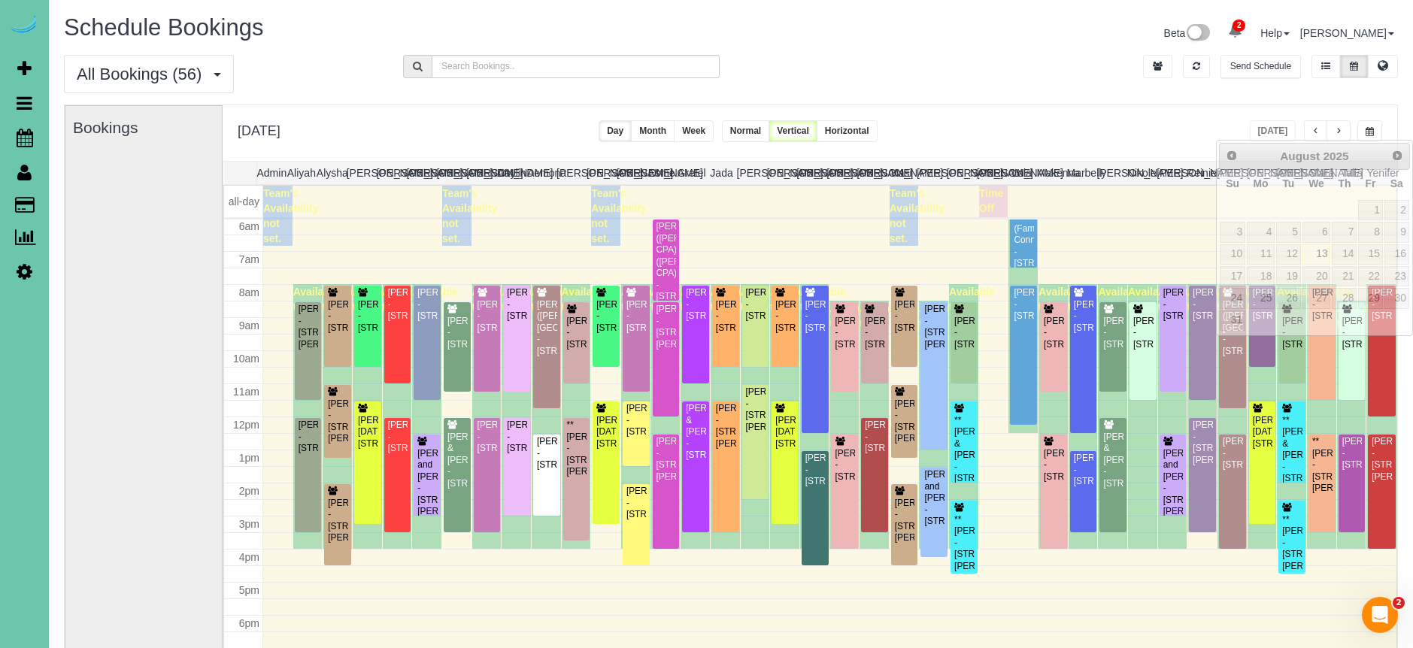
click at [1227, 117] on div "**********" at bounding box center [810, 133] width 1174 height 56
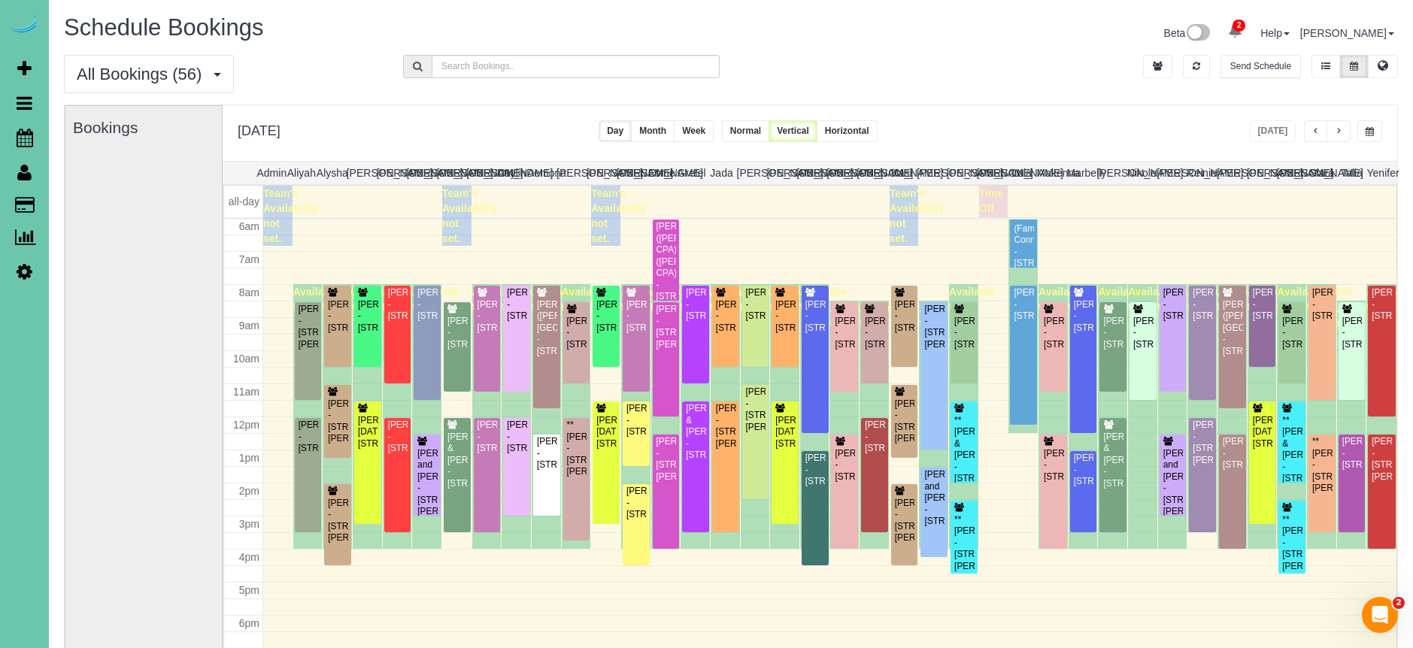
click at [1336, 129] on span "button" at bounding box center [1338, 131] width 8 height 9
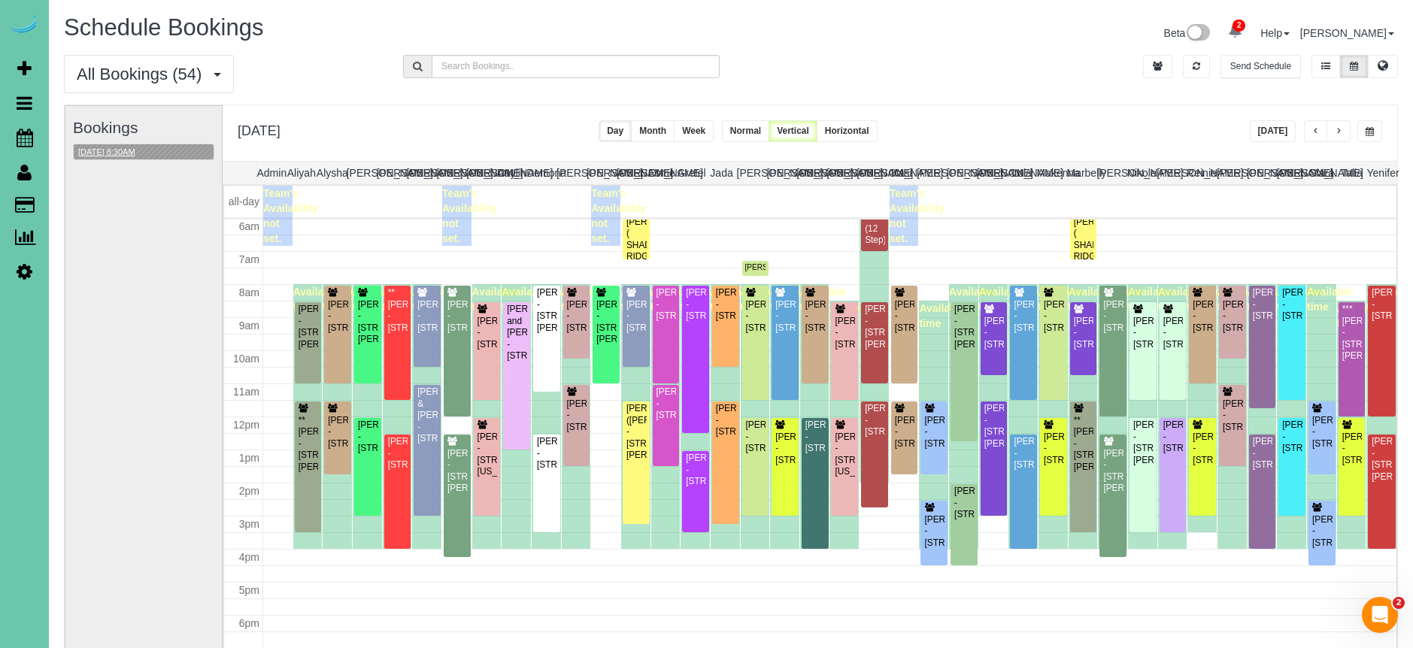
click at [126, 150] on button "08/14/2025 8:30AM" at bounding box center [107, 152] width 66 height 16
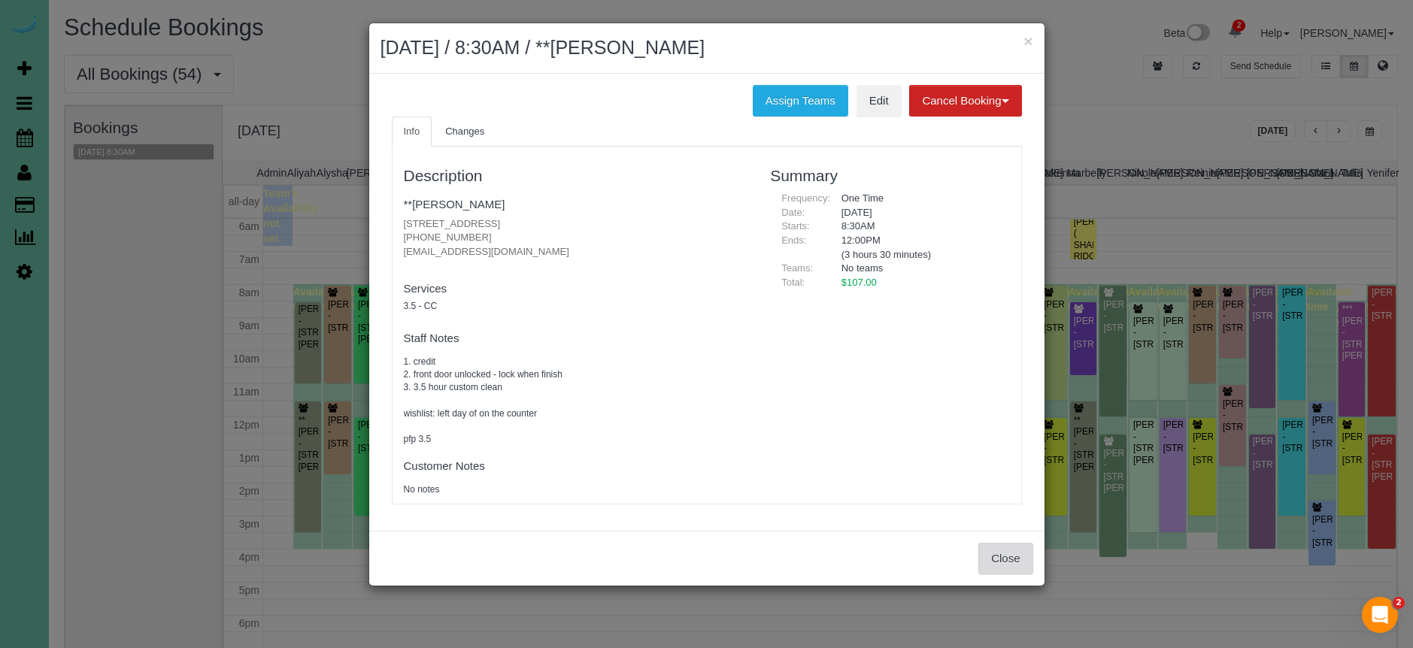
click at [1006, 551] on button "Close" at bounding box center [1005, 559] width 54 height 32
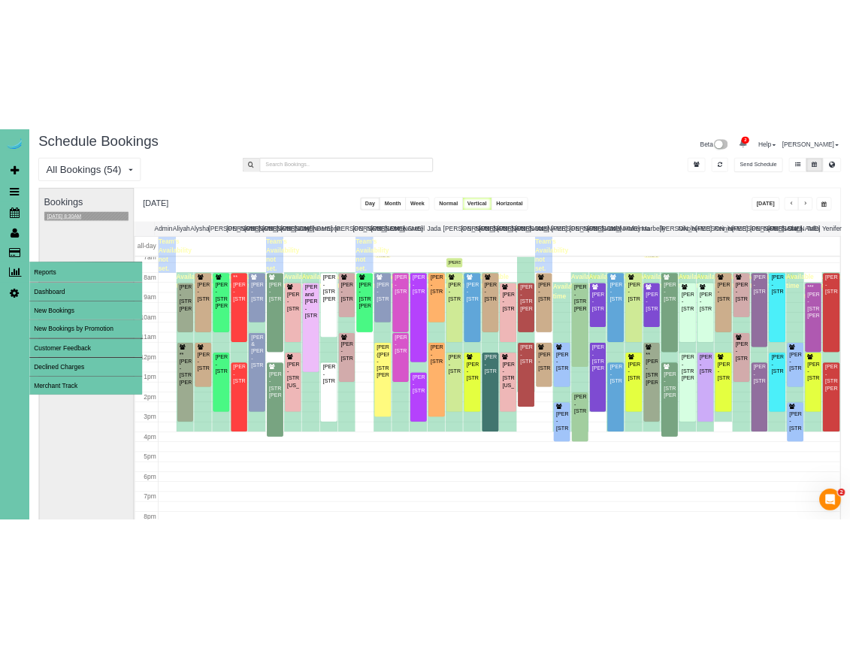
scroll to position [30, 0]
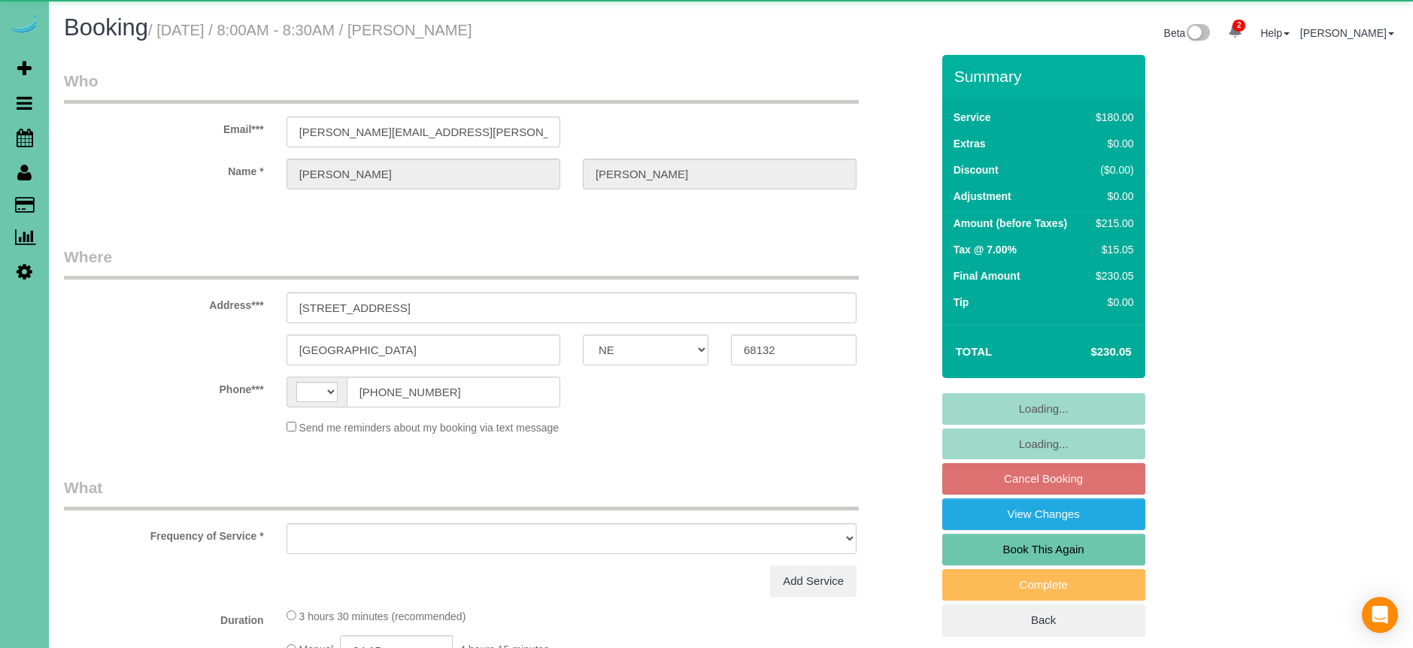
select select "NE"
select select "string:[GEOGRAPHIC_DATA]"
select select "object:668"
select select "string:fspay-7c3b8d71-33d5-4b9f-b00f-8a52af9592e0"
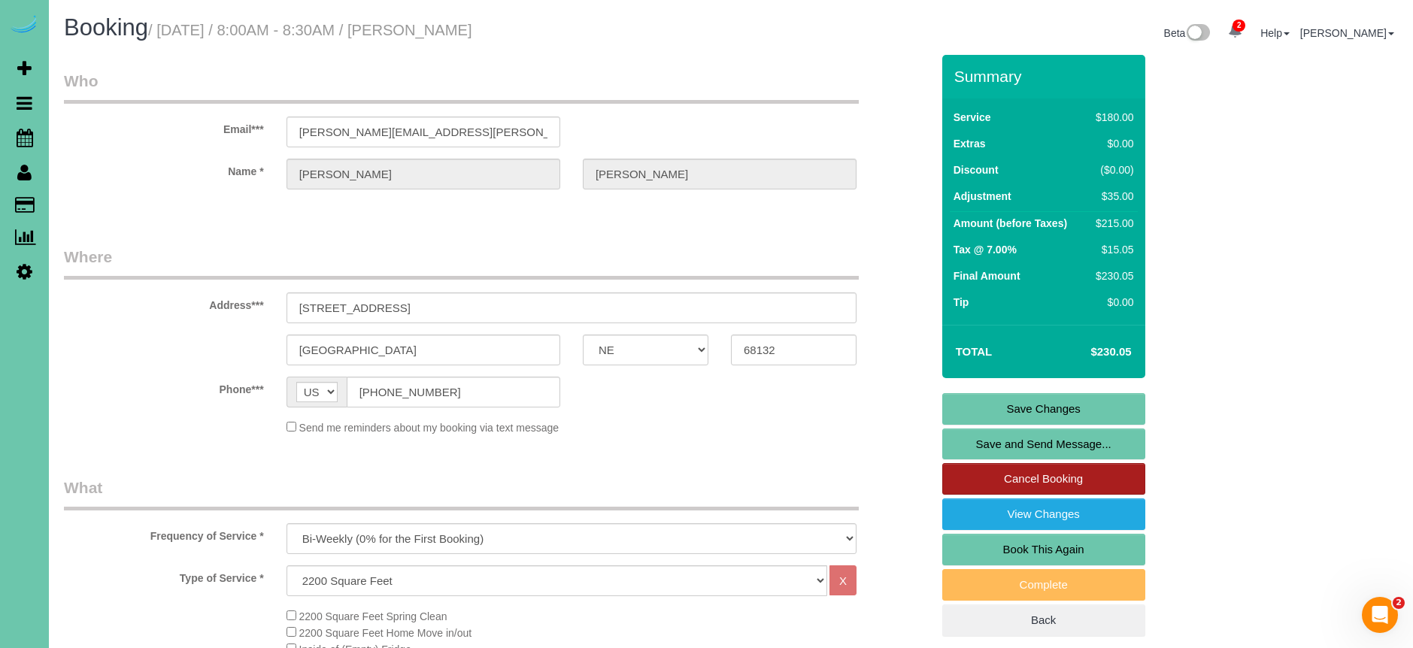
click at [1022, 477] on link "Cancel Booking" at bounding box center [1043, 479] width 203 height 32
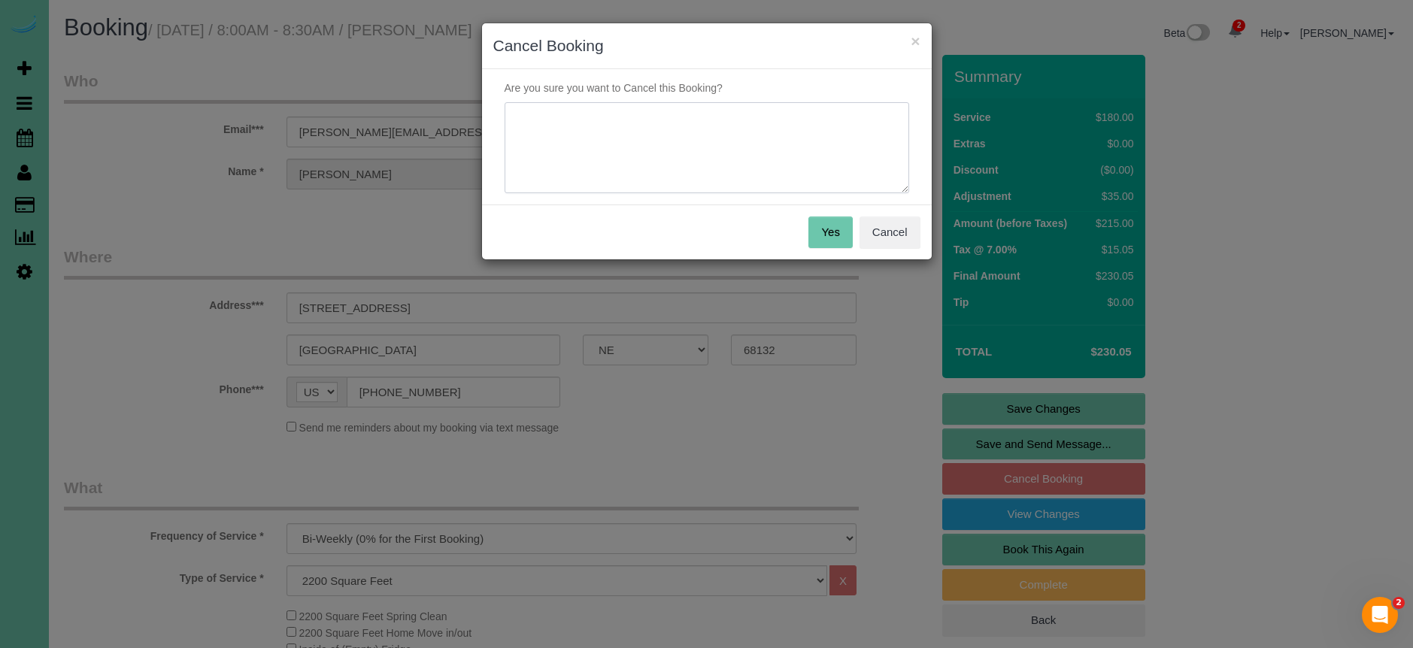
click at [553, 135] on textarea at bounding box center [706, 148] width 404 height 92
type textarea "J"
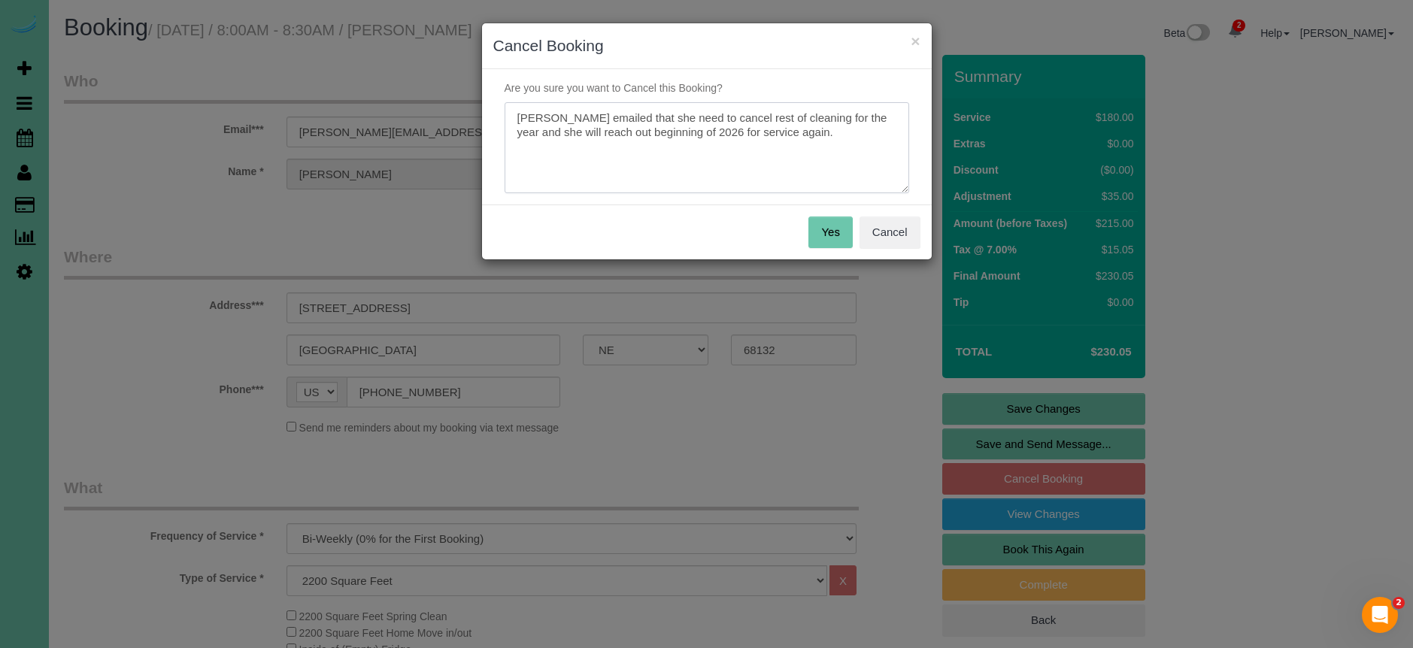
type textarea "[PERSON_NAME] emailed that she need to cancel rest of cleaning for the year and…"
click at [823, 233] on button "Yes" at bounding box center [830, 233] width 44 height 32
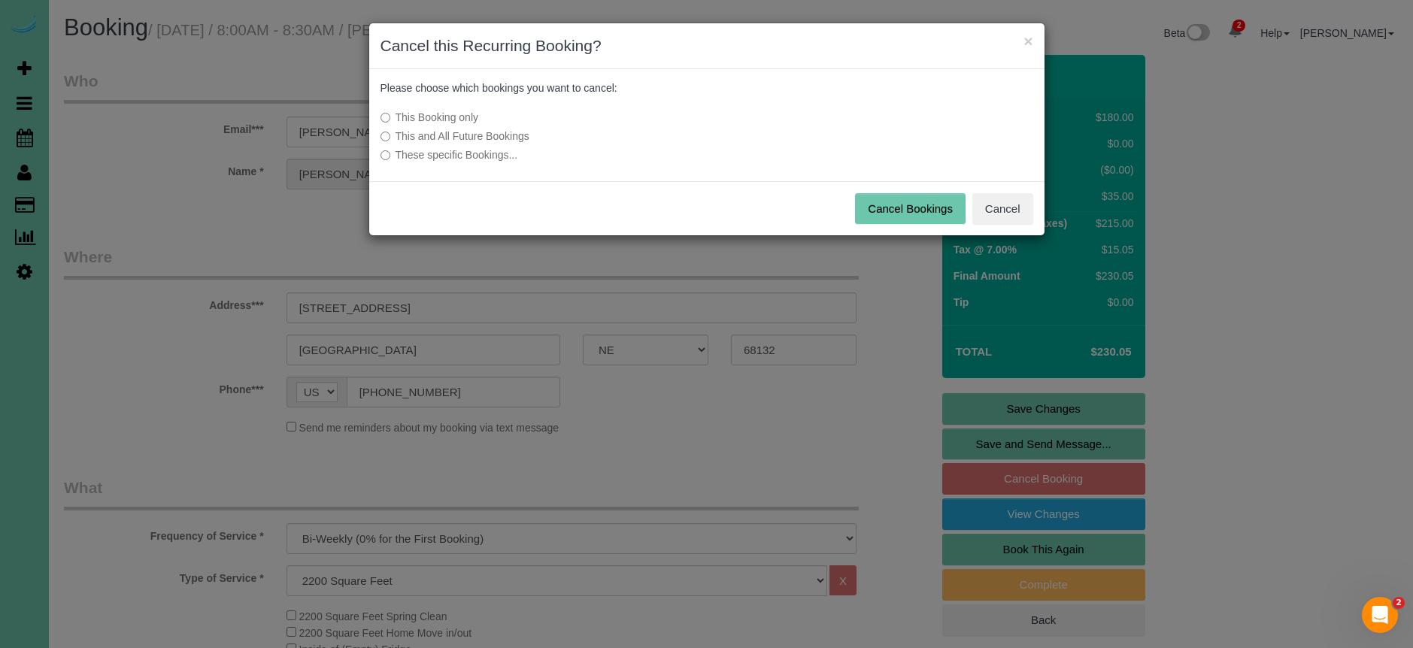
click at [510, 136] on label "This and All Future Bookings" at bounding box center [594, 136] width 428 height 15
click at [884, 207] on button "Cancel Bookings" at bounding box center [910, 209] width 111 height 32
